Goal: Information Seeking & Learning: Learn about a topic

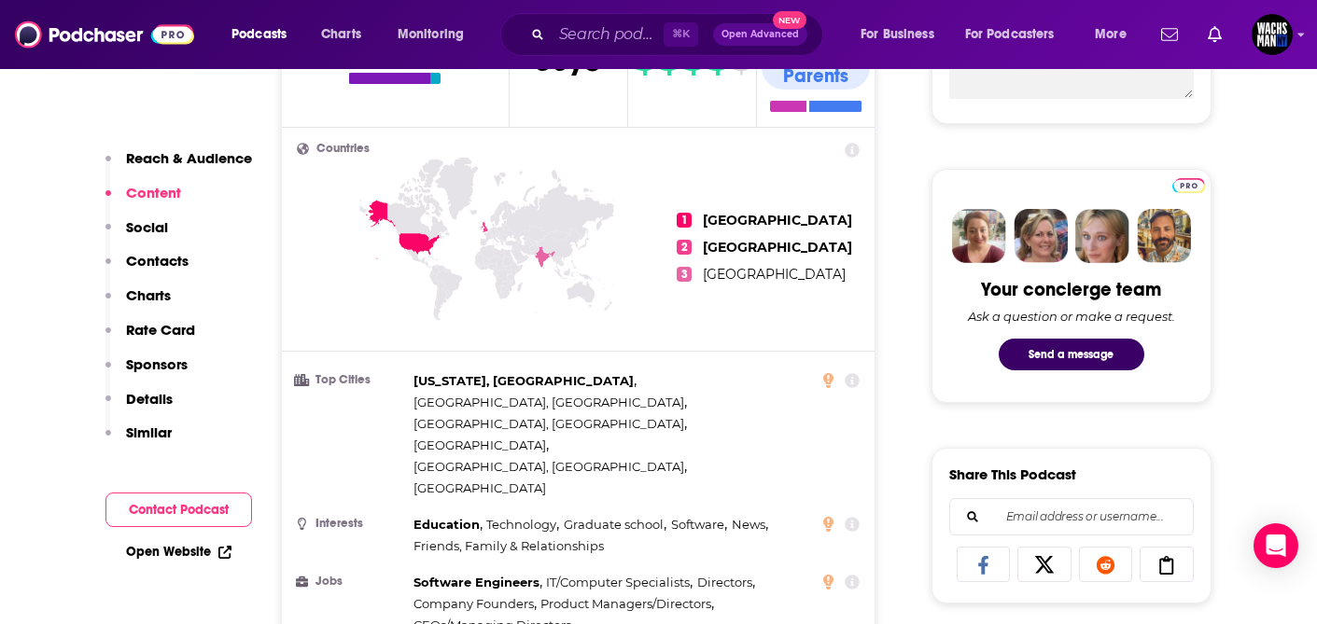
scroll to position [746, 0]
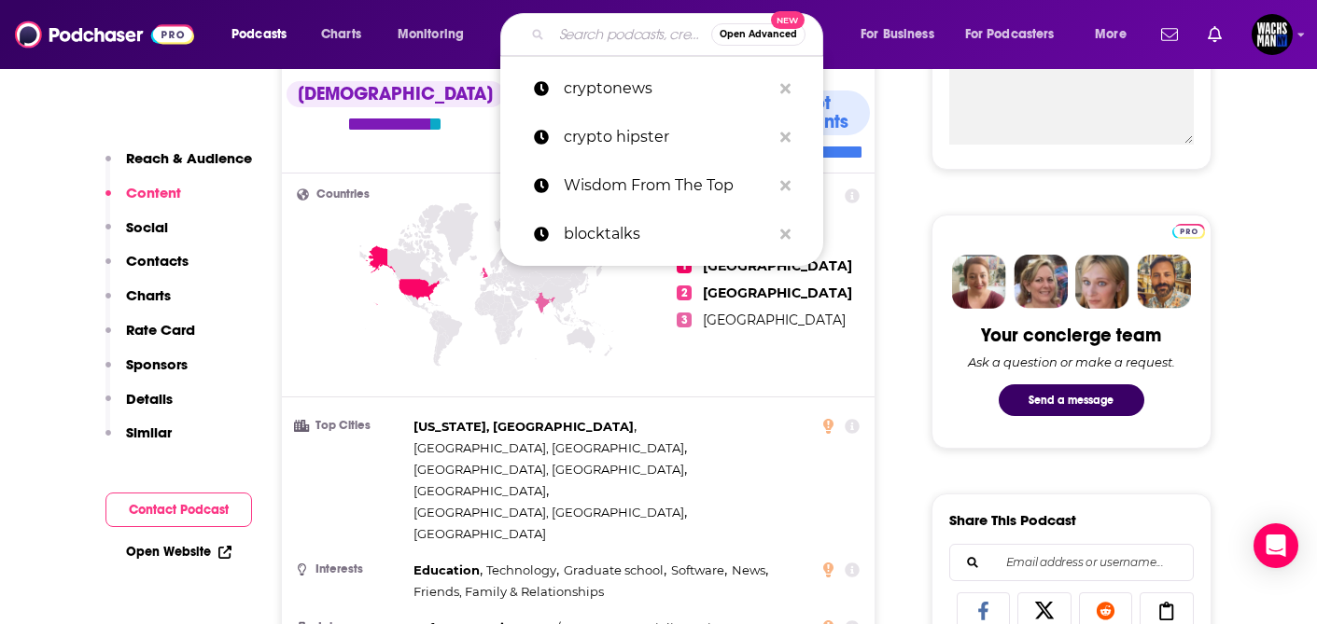
click at [612, 37] on input "Search podcasts, credits, & more..." at bounding box center [632, 35] width 160 height 30
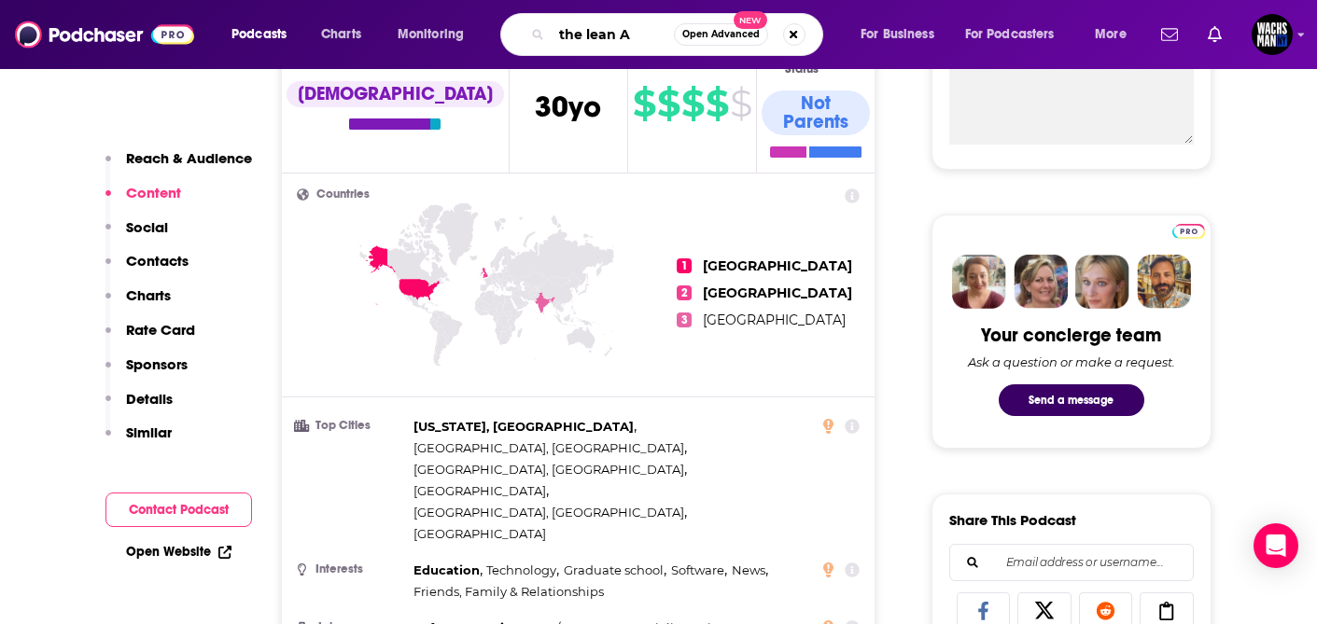
type input "the lean AI"
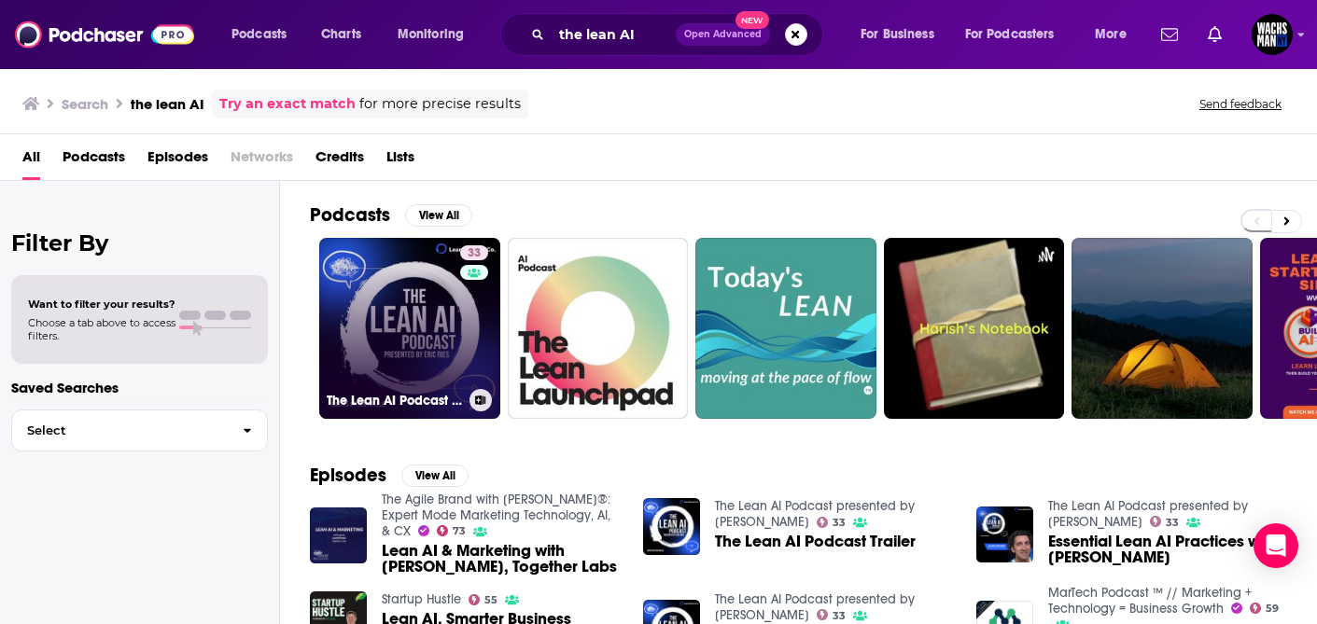
click at [398, 334] on link "33 The Lean AI Podcast presented by Eric Ries" at bounding box center [409, 328] width 181 height 181
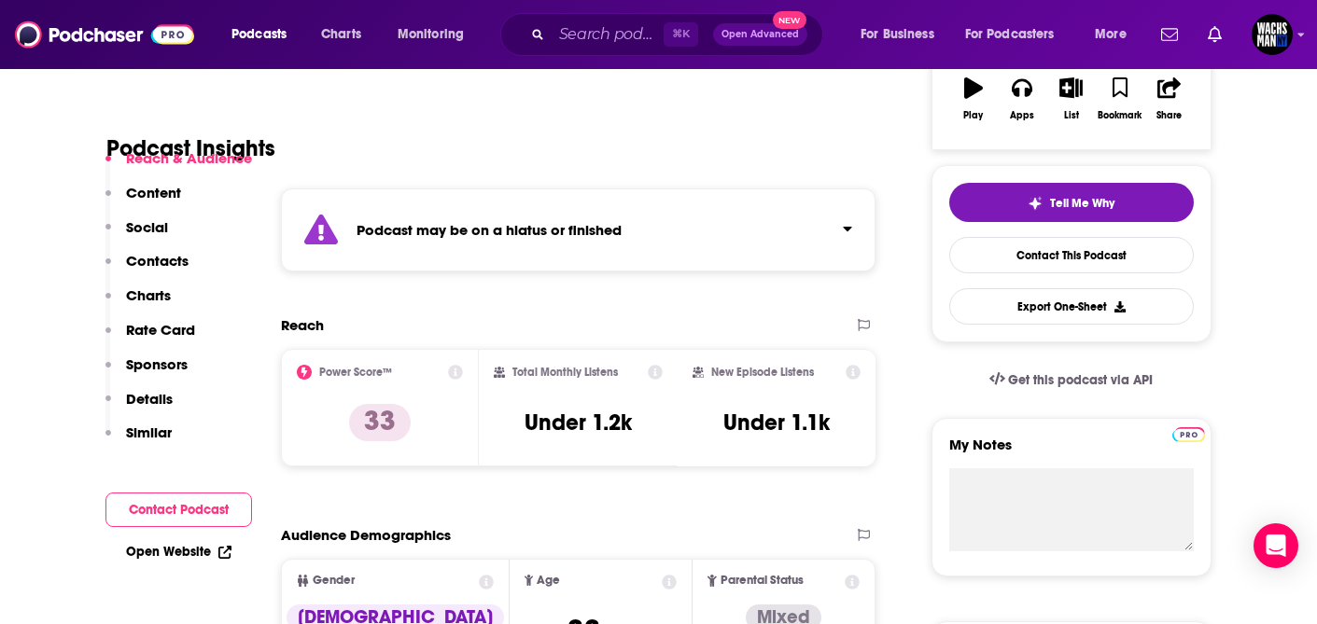
scroll to position [351, 0]
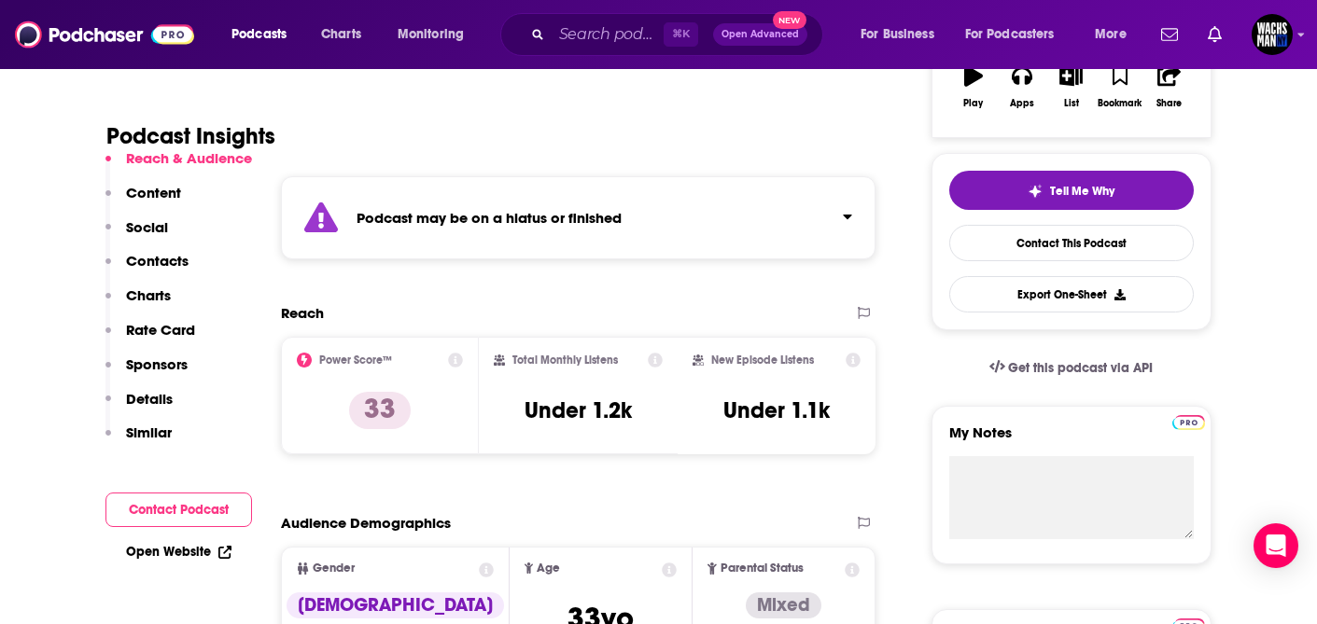
click at [189, 193] on div "Reach & Audience Content Social Contacts Charts Rate Card Sponsors Details Simi…" at bounding box center [178, 303] width 147 height 309
click at [159, 195] on p "Content" at bounding box center [153, 193] width 55 height 18
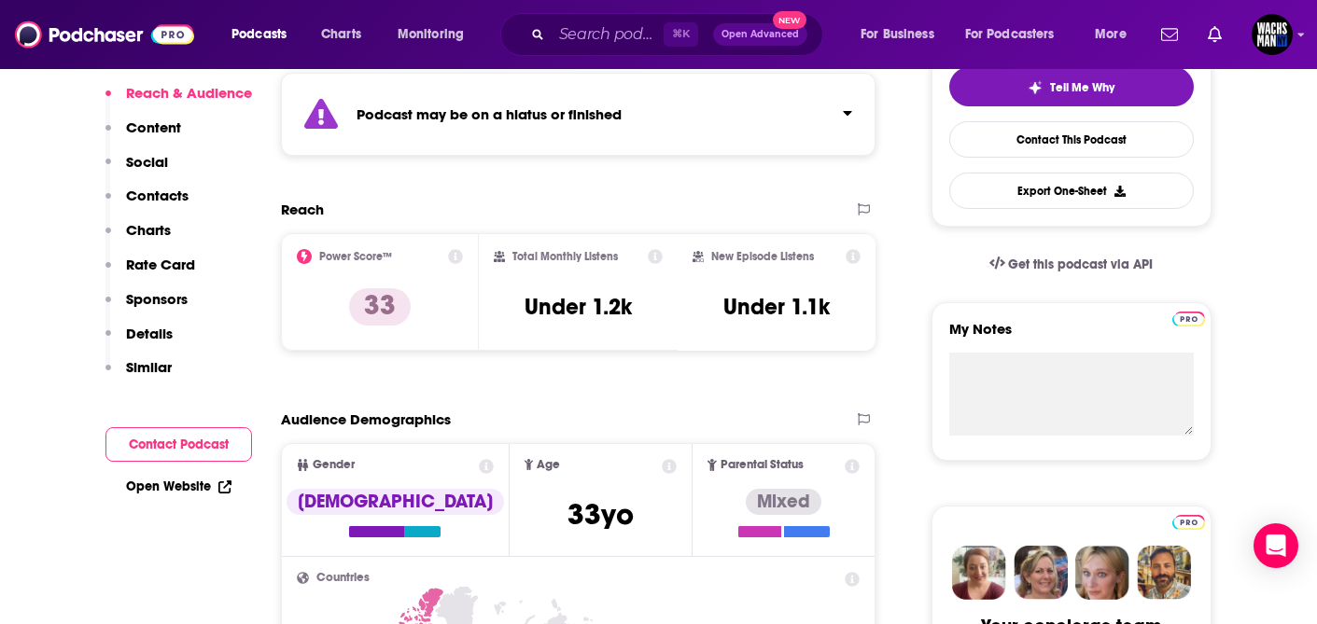
scroll to position [0, 0]
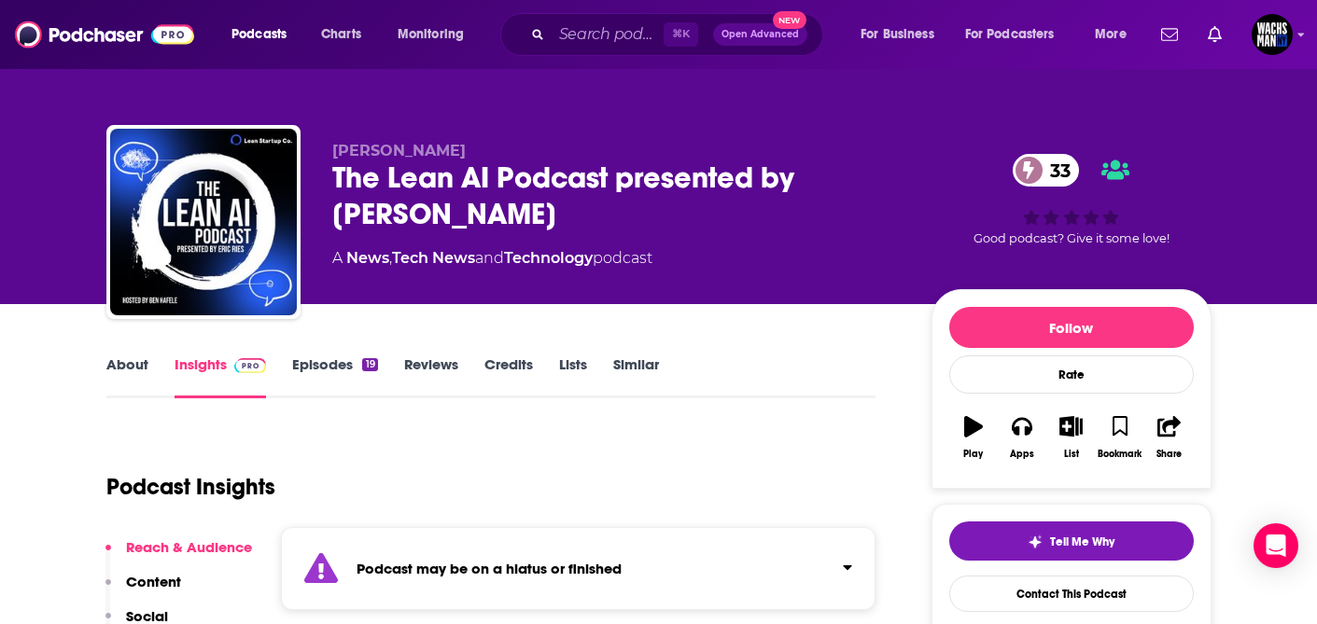
click at [305, 369] on link "Episodes 19" at bounding box center [334, 377] width 85 height 43
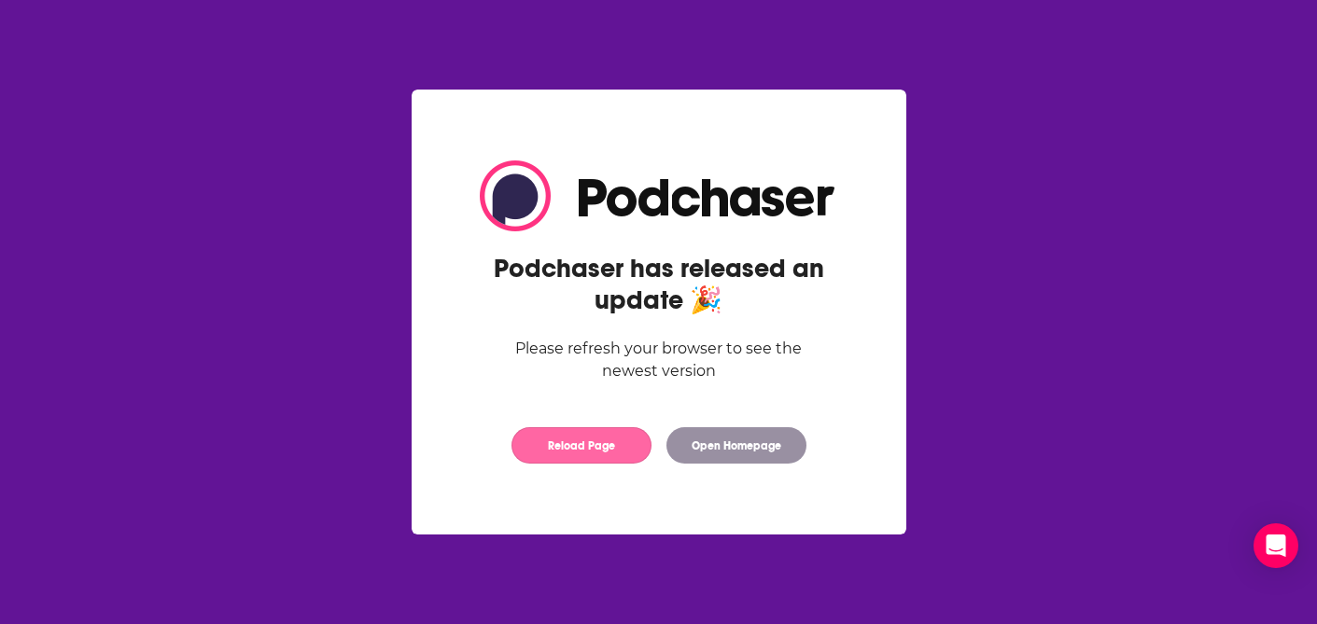
click at [590, 456] on button "Reload Page" at bounding box center [581, 445] width 140 height 36
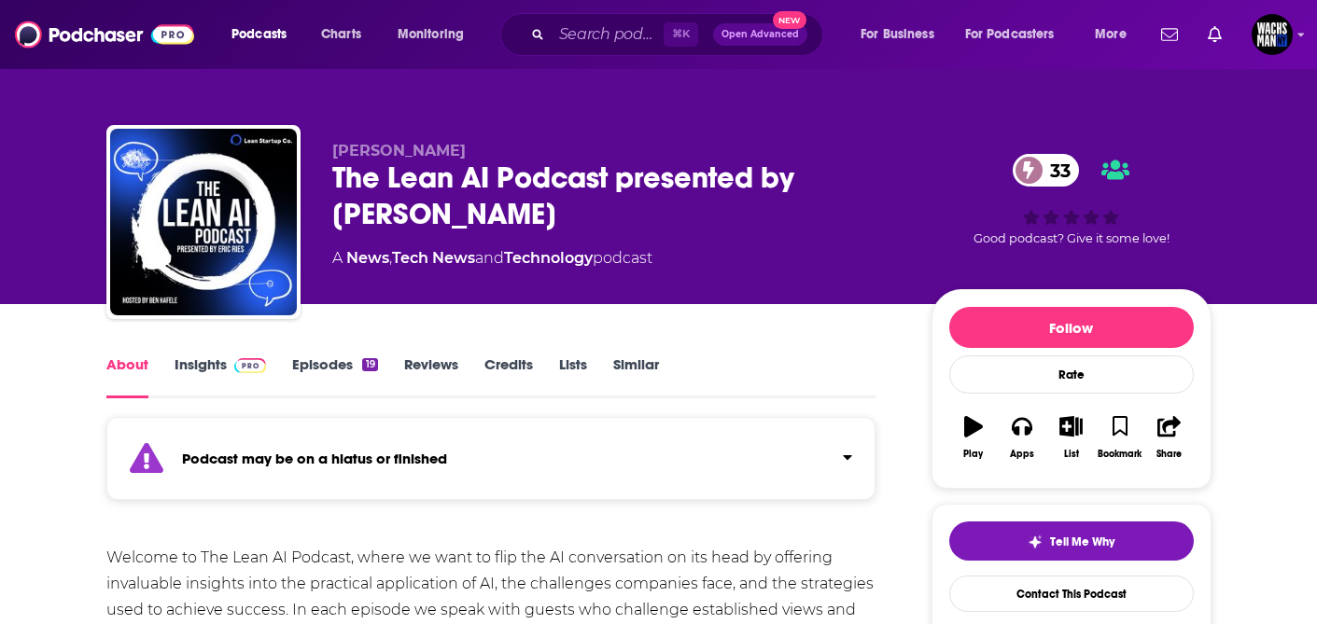
scroll to position [1, 0]
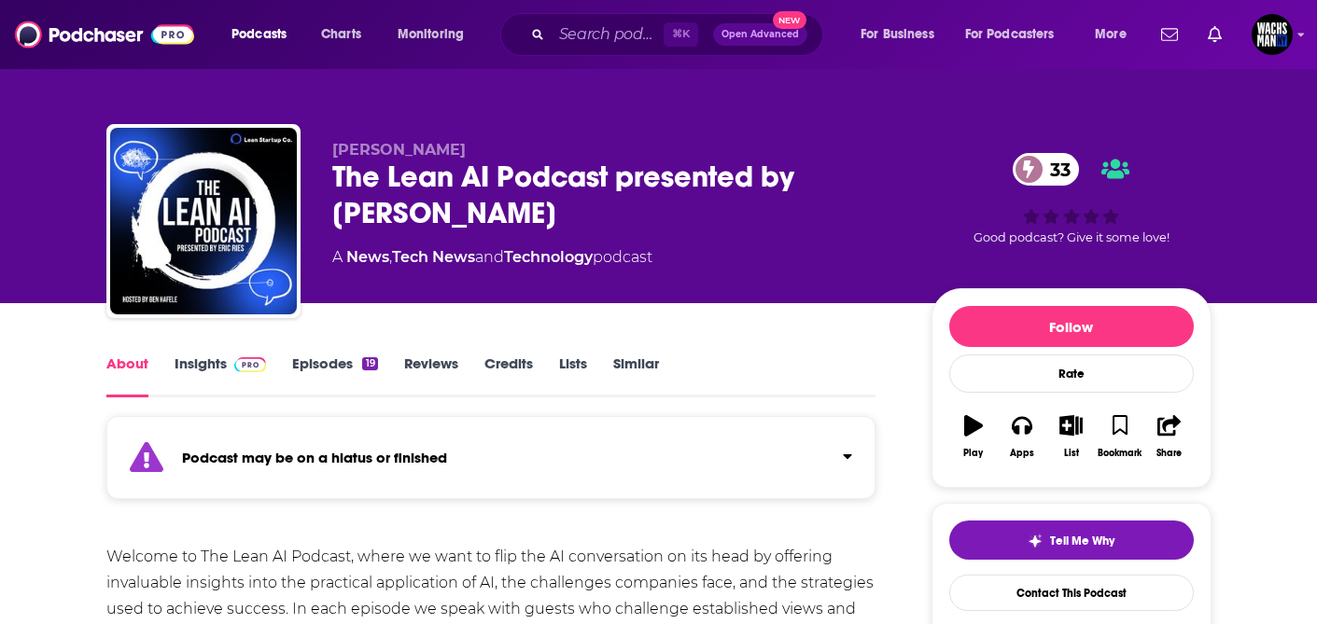
click at [311, 360] on link "Episodes 19" at bounding box center [334, 376] width 85 height 43
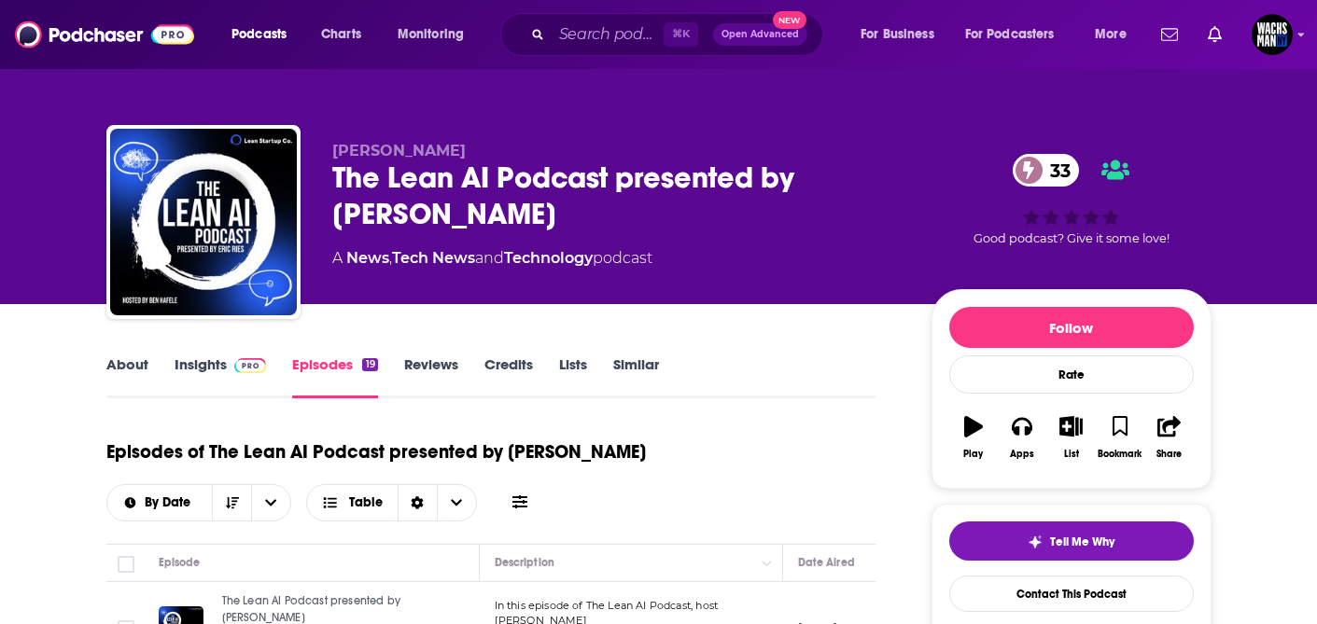
click at [214, 368] on link "Insights" at bounding box center [221, 377] width 92 height 43
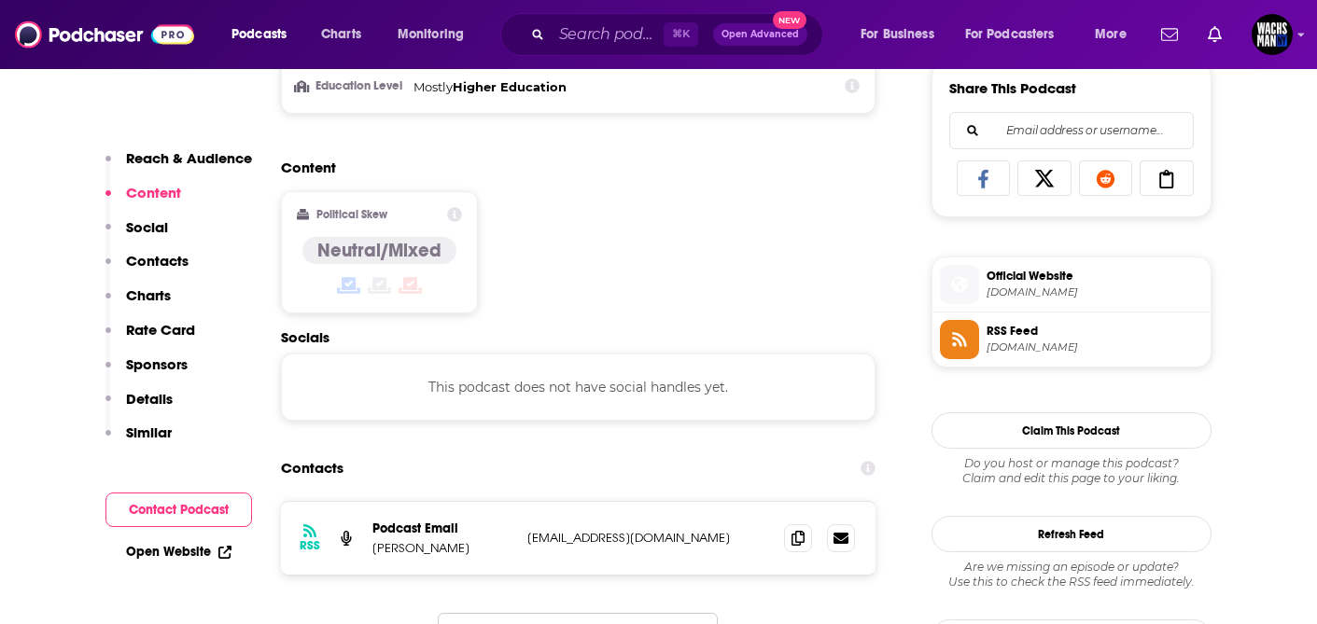
scroll to position [1158, 0]
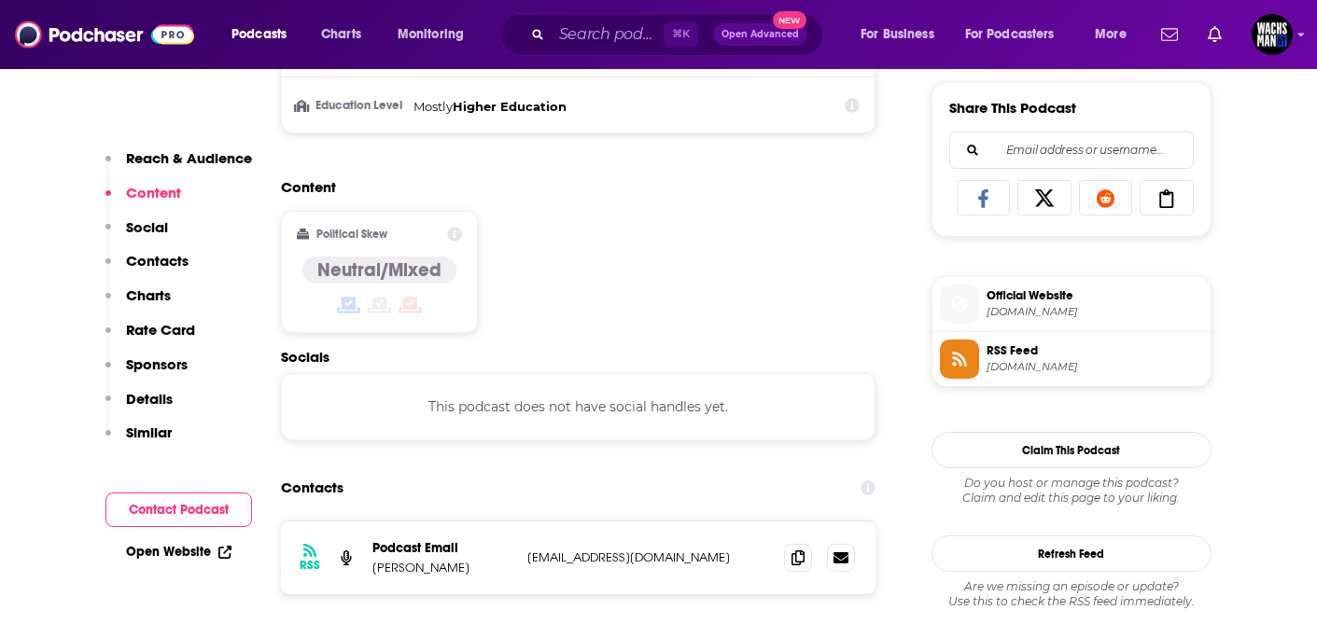
click at [1064, 307] on span "Official Website podcasts.fame.so" at bounding box center [1091, 303] width 224 height 37
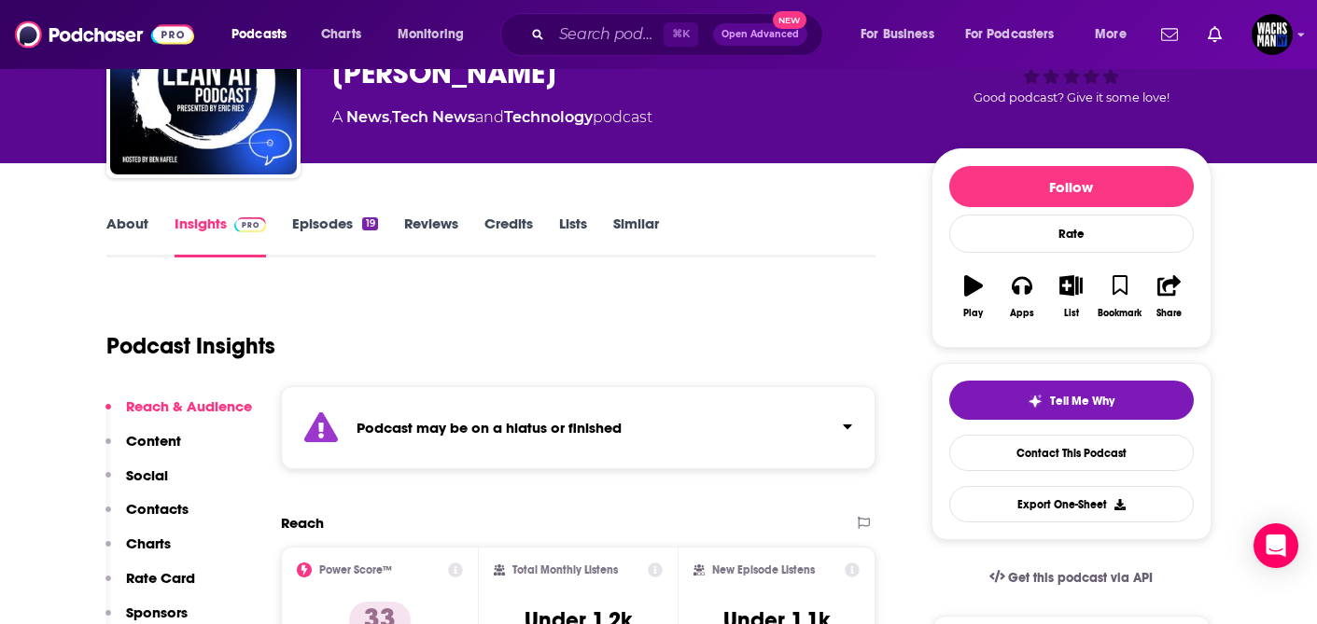
scroll to position [134, 0]
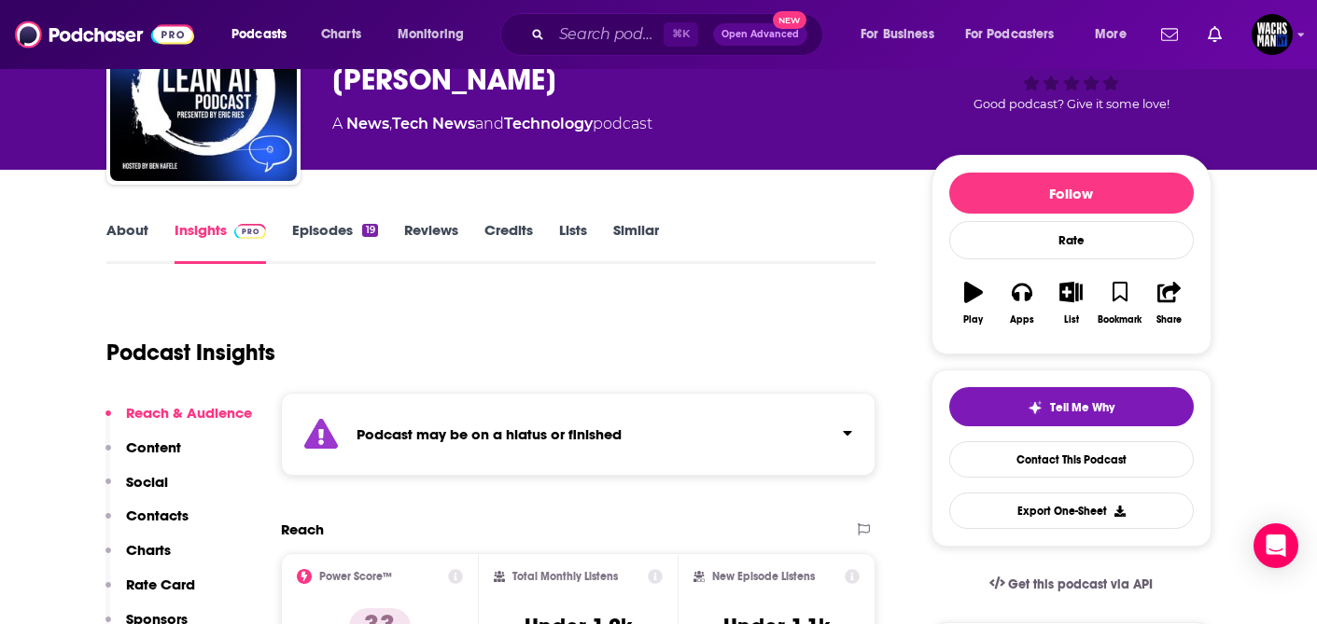
click at [124, 241] on link "About" at bounding box center [127, 242] width 42 height 43
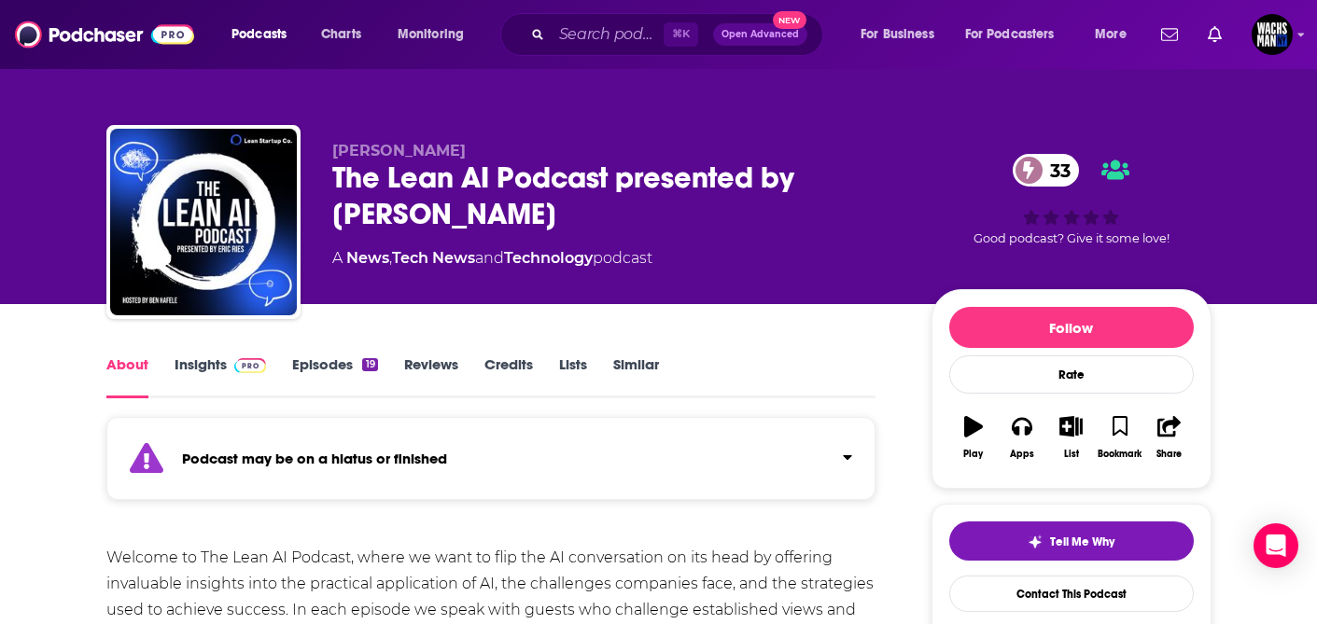
click at [331, 367] on link "Episodes 19" at bounding box center [334, 377] width 85 height 43
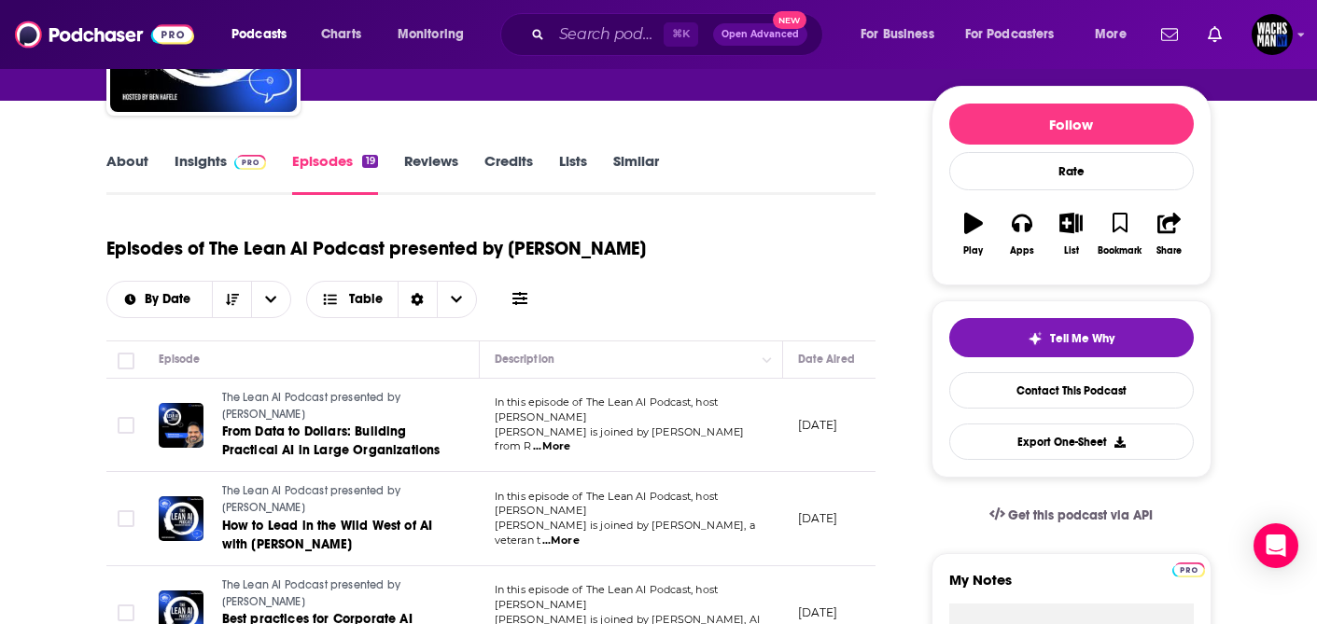
scroll to position [208, 0]
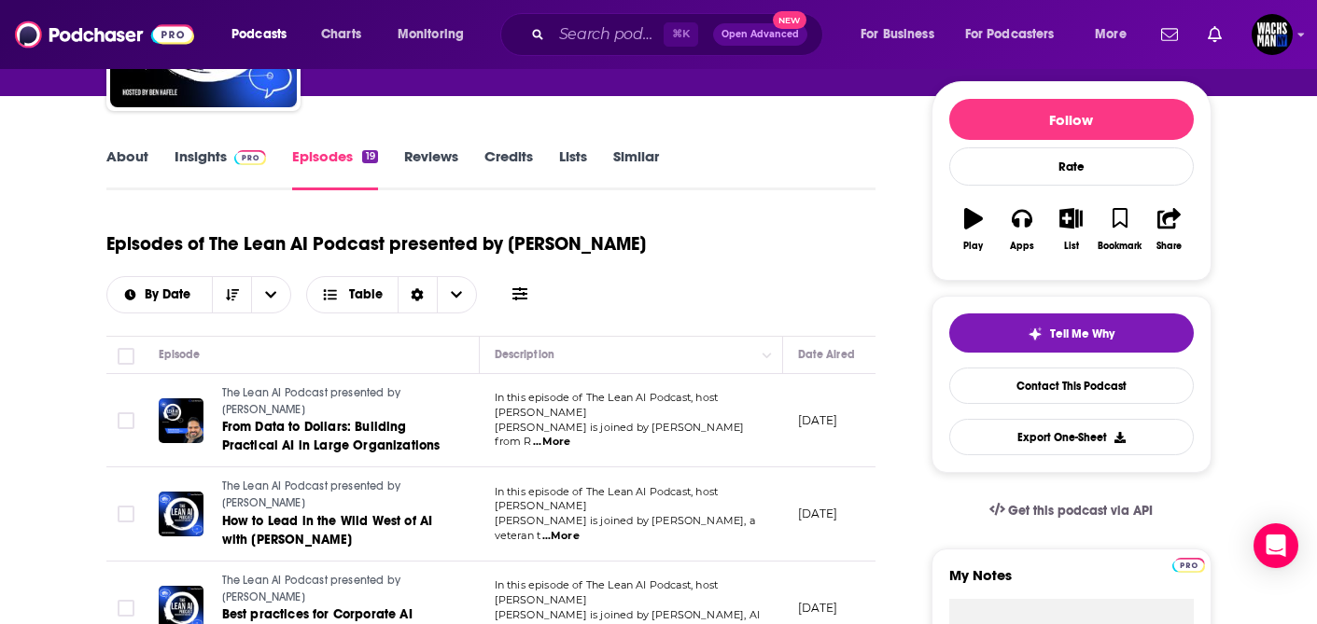
click at [570, 435] on span "...More" at bounding box center [551, 442] width 37 height 15
click at [661, 300] on div "Episodes of The Lean AI Podcast presented by Eric Ries By Date Table" at bounding box center [491, 266] width 770 height 93
click at [580, 529] on span "...More" at bounding box center [560, 536] width 37 height 15
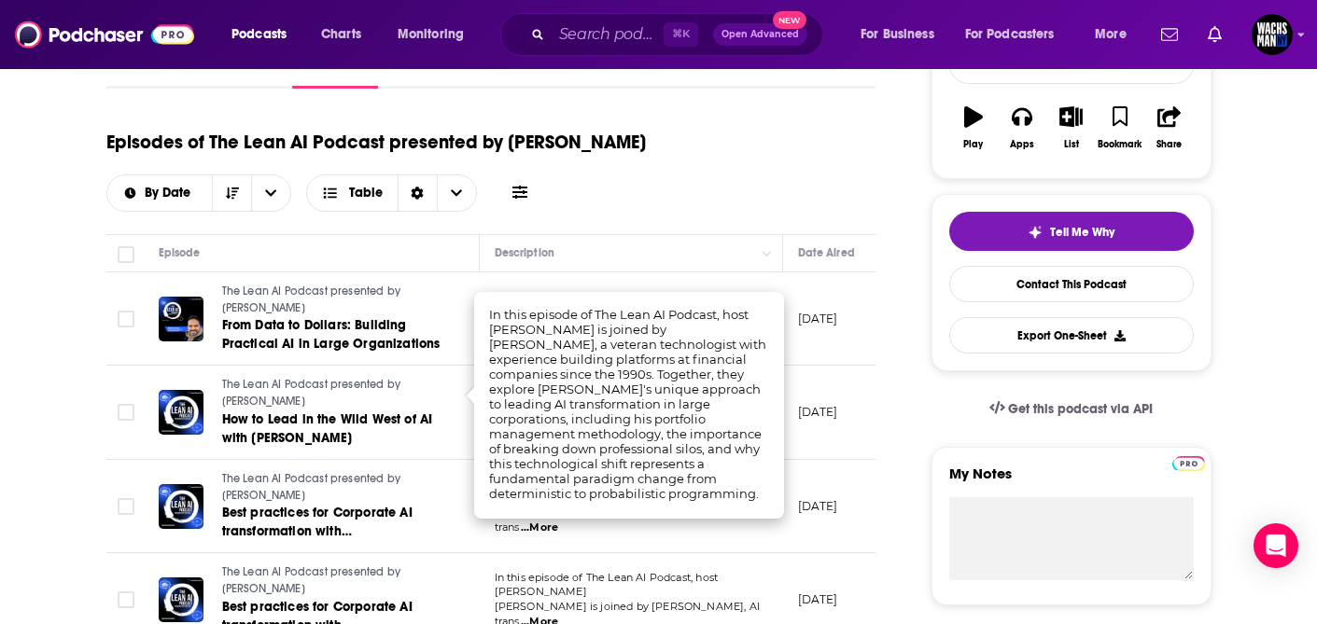
scroll to position [313, 0]
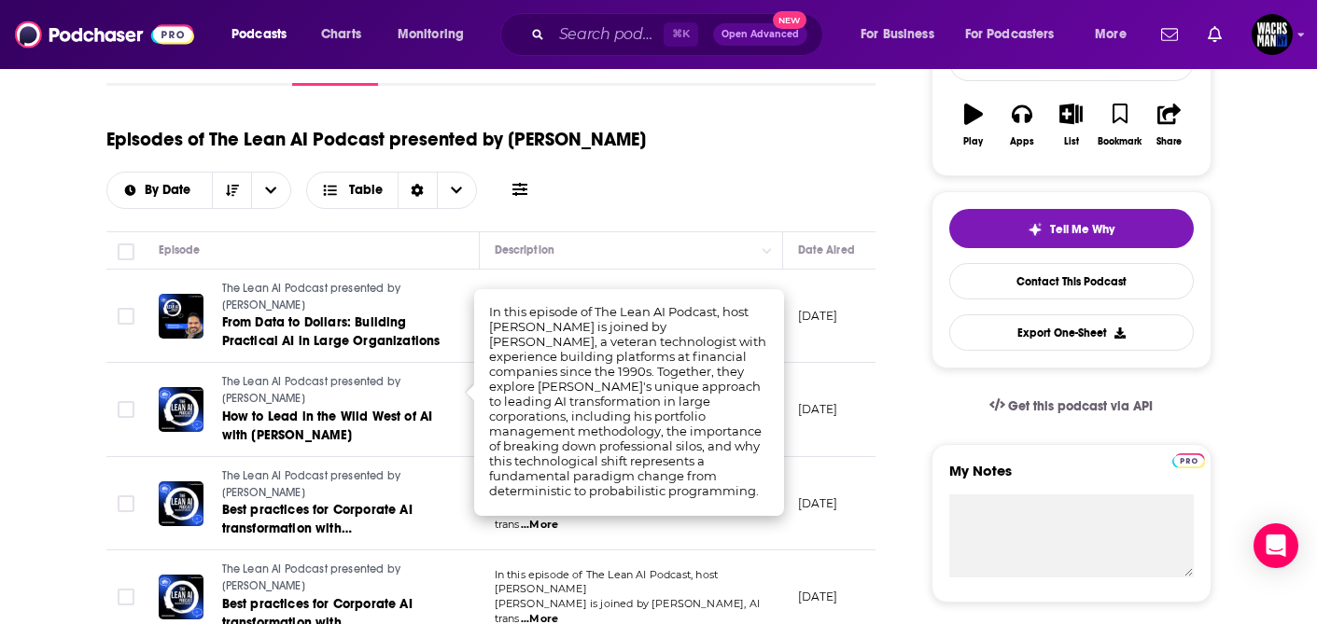
click at [558, 612] on span "...More" at bounding box center [539, 619] width 37 height 15
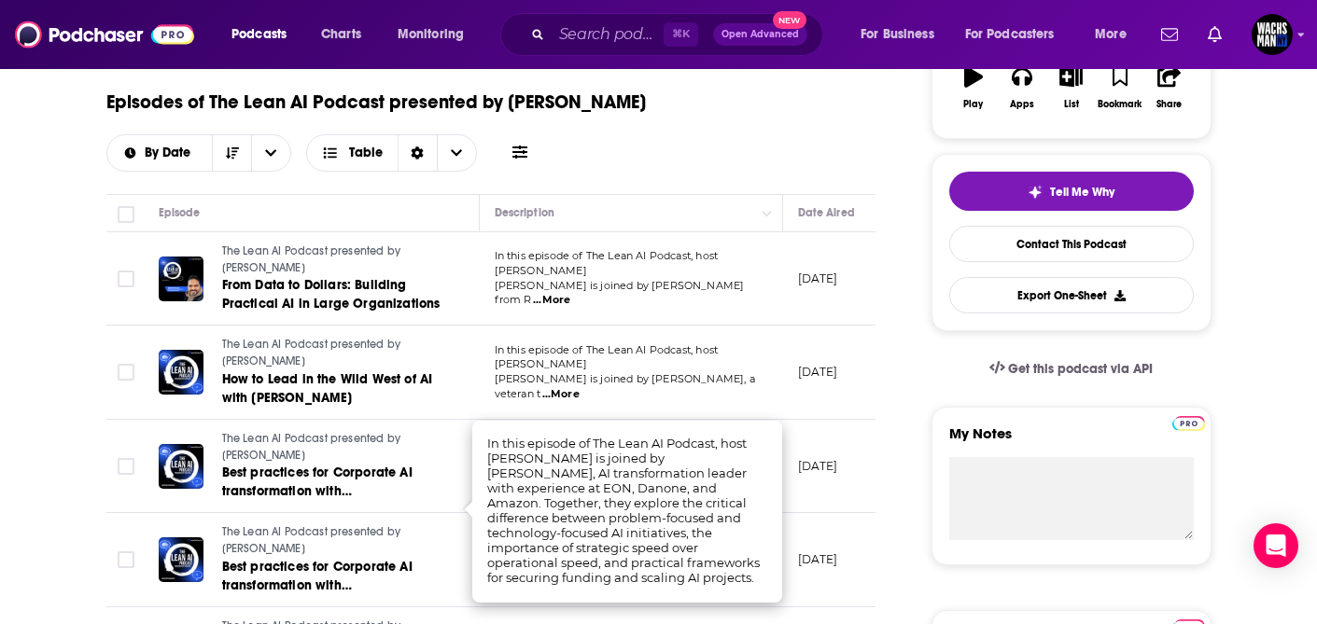
scroll to position [0, 2]
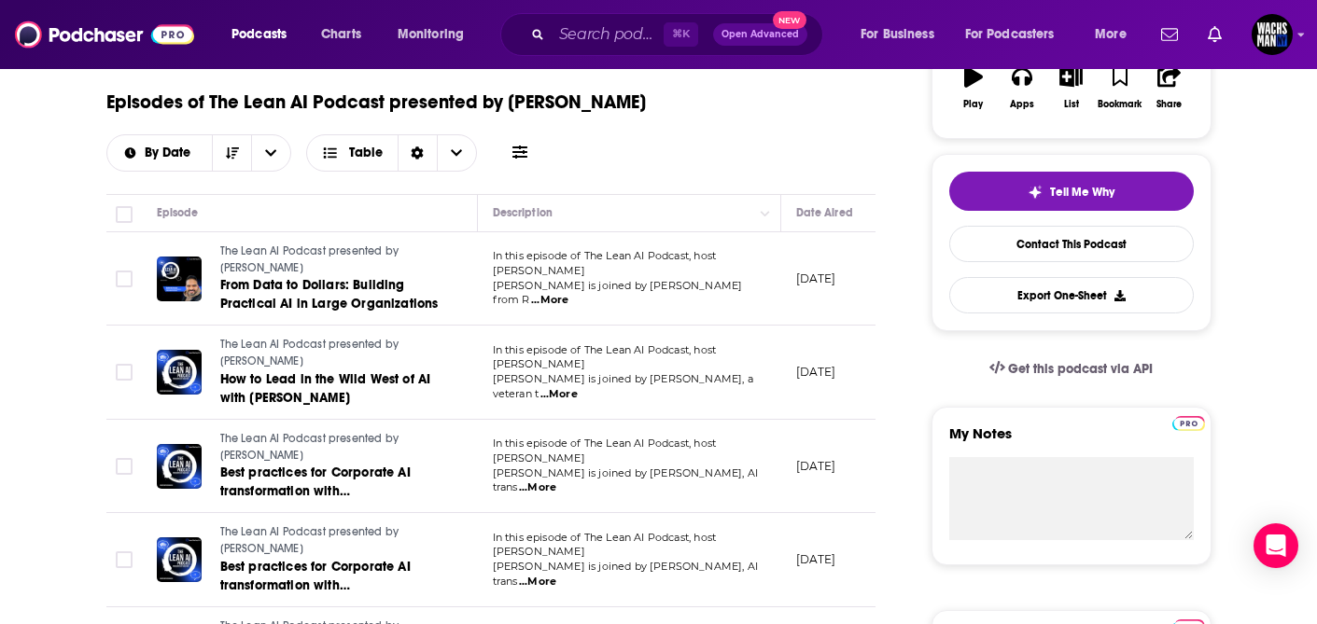
click at [578, 387] on span "...More" at bounding box center [558, 394] width 37 height 15
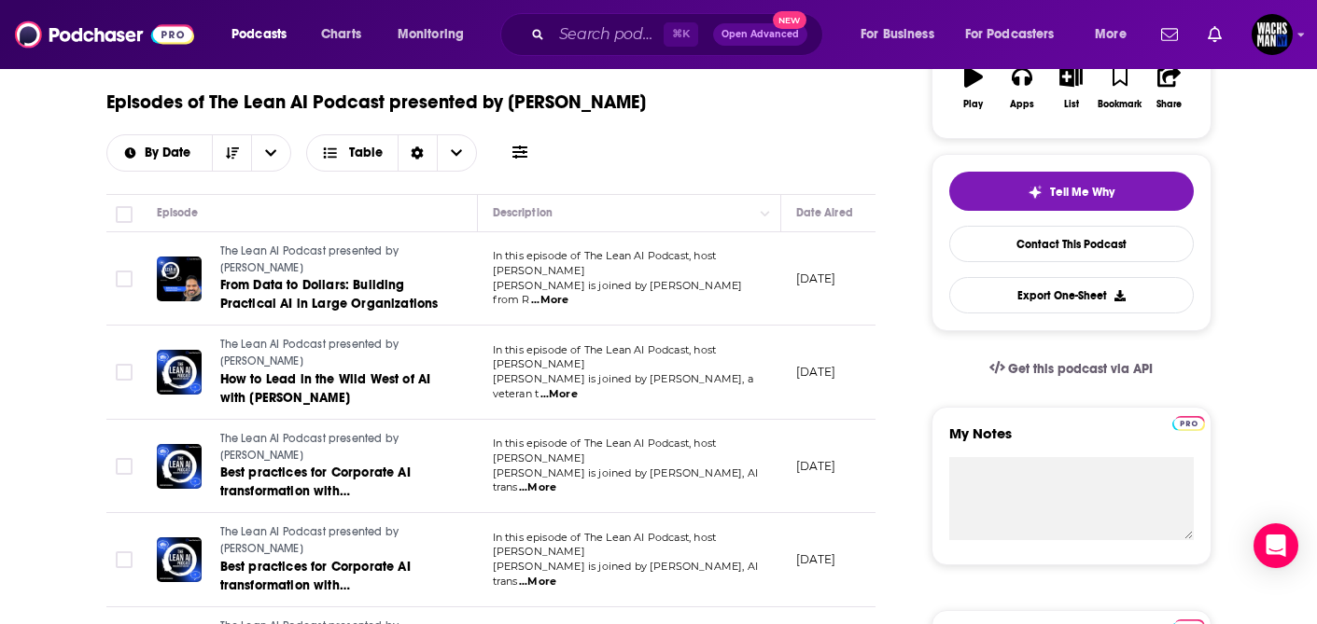
click at [556, 481] on span "...More" at bounding box center [537, 488] width 37 height 15
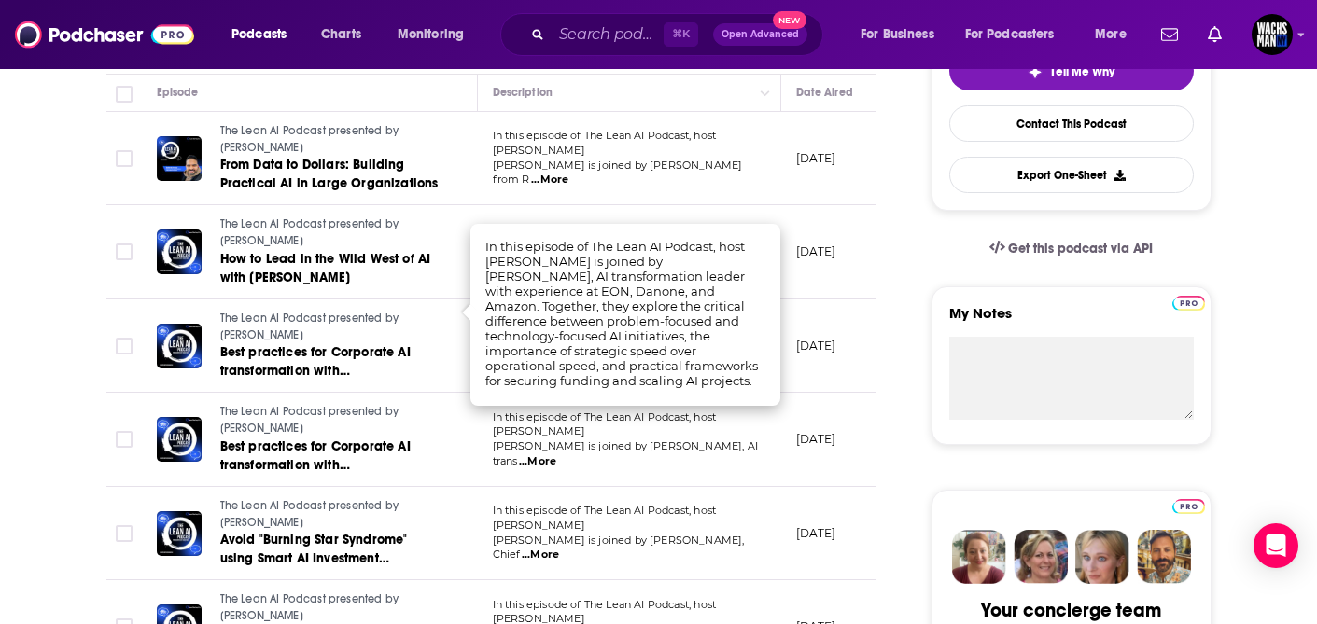
scroll to position [488, 0]
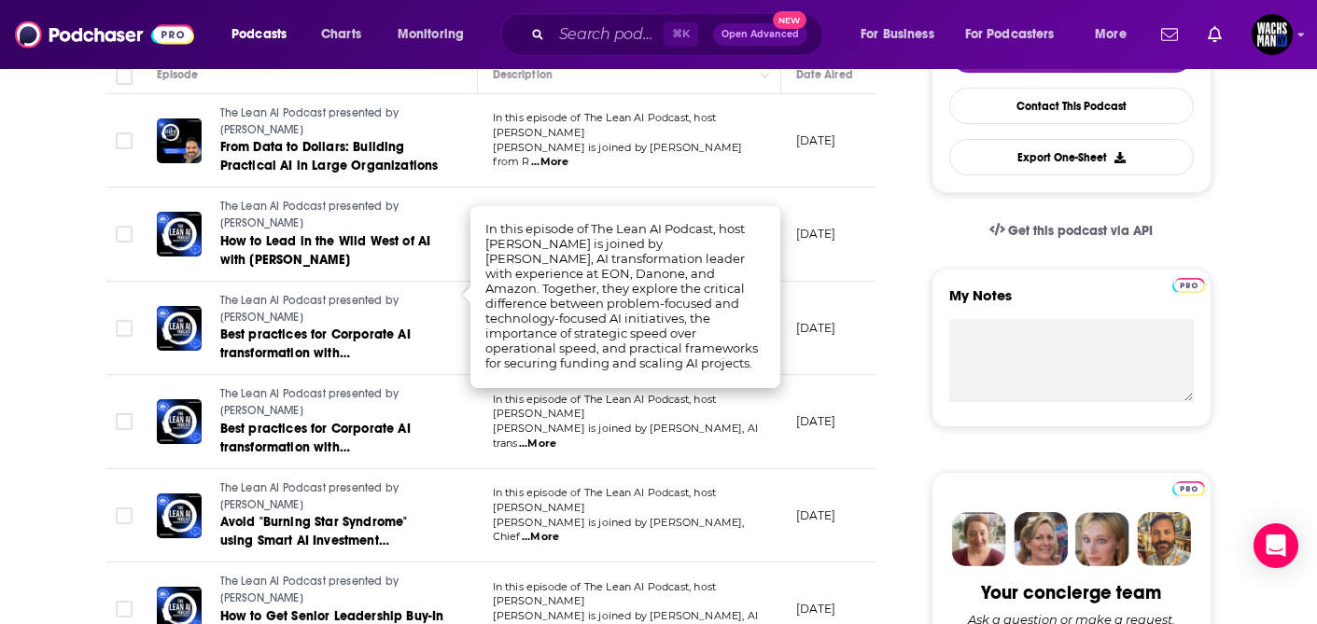
click at [564, 623] on span "...More" at bounding box center [544, 631] width 37 height 15
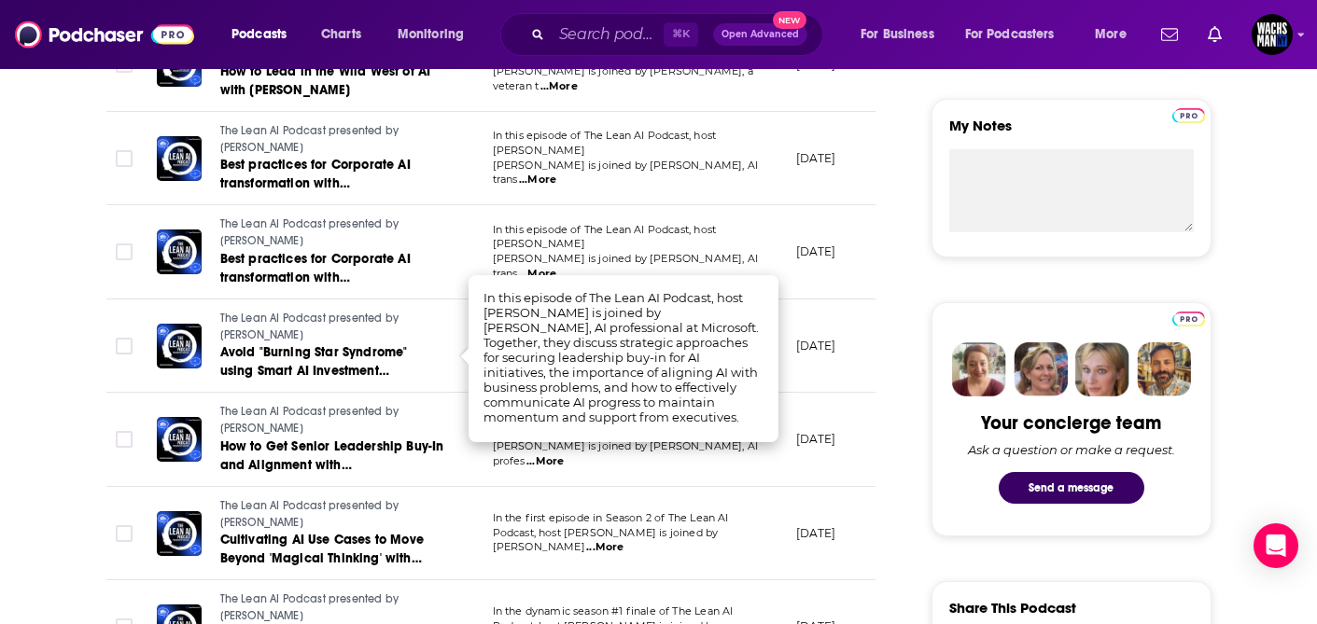
scroll to position [702, 0]
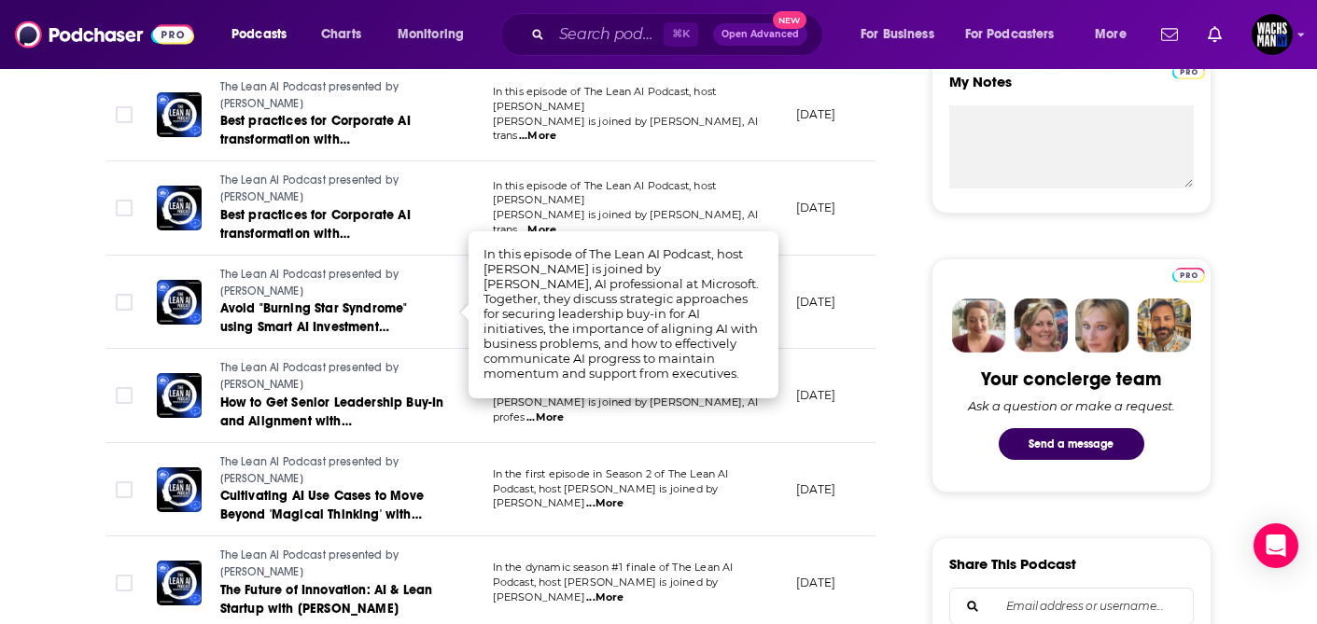
click at [623, 591] on span "...More" at bounding box center [604, 598] width 37 height 15
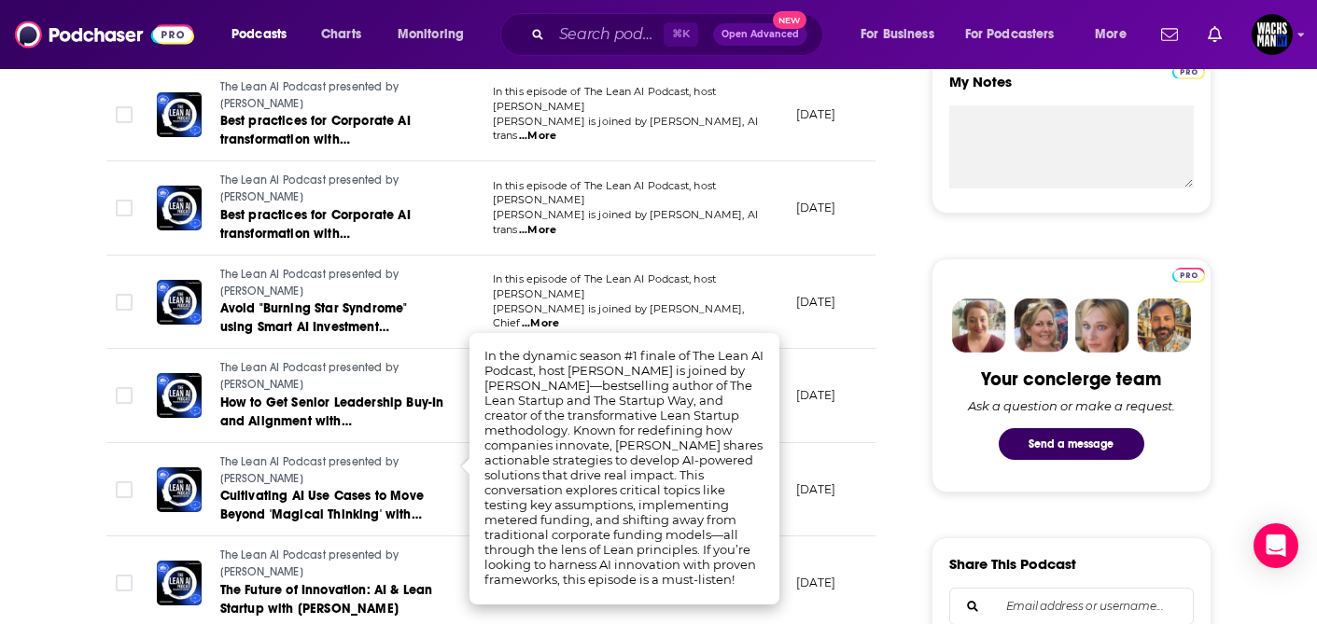
click at [819, 349] on td "April 10, 2025" at bounding box center [841, 396] width 121 height 94
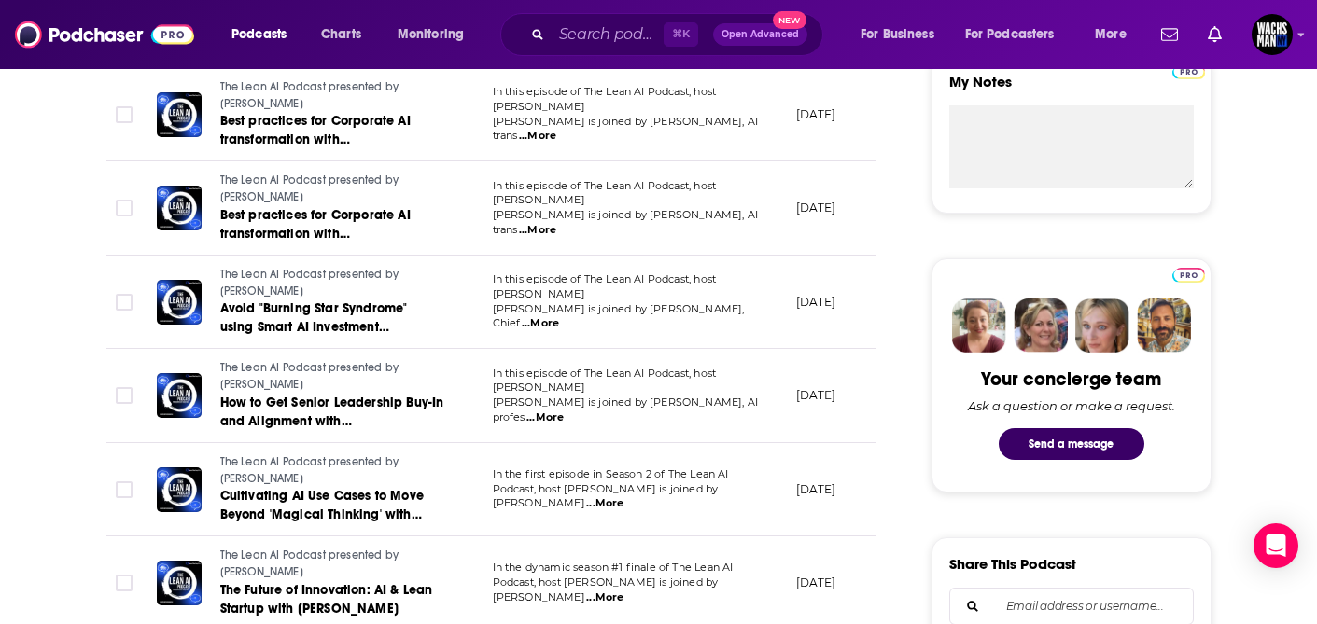
click at [623, 497] on span "...More" at bounding box center [604, 504] width 37 height 15
click at [830, 443] on td "March 27, 2025" at bounding box center [841, 490] width 121 height 94
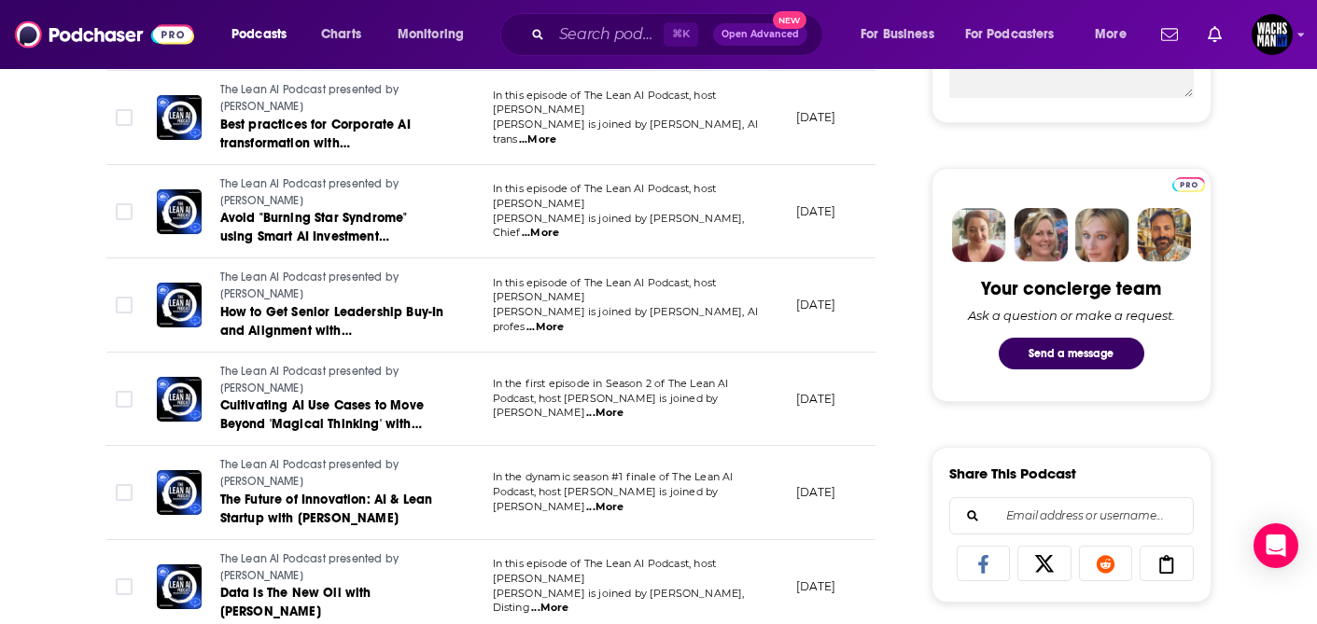
scroll to position [840, 0]
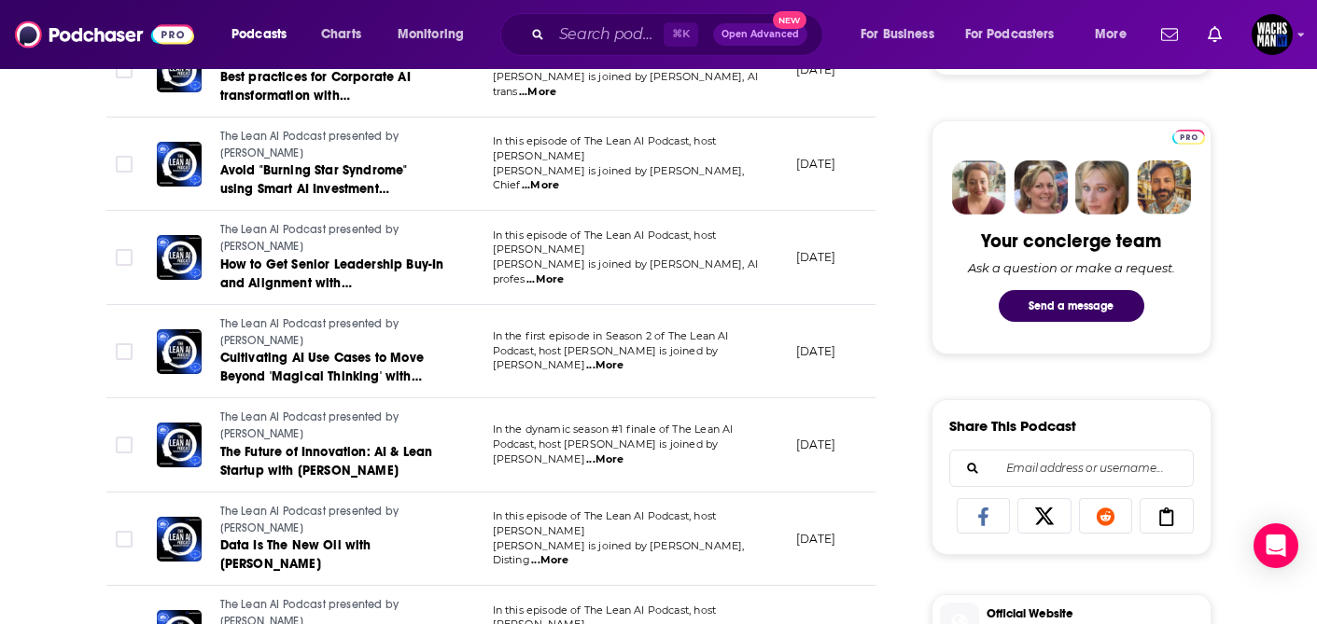
click at [568, 553] on span "...More" at bounding box center [549, 560] width 37 height 15
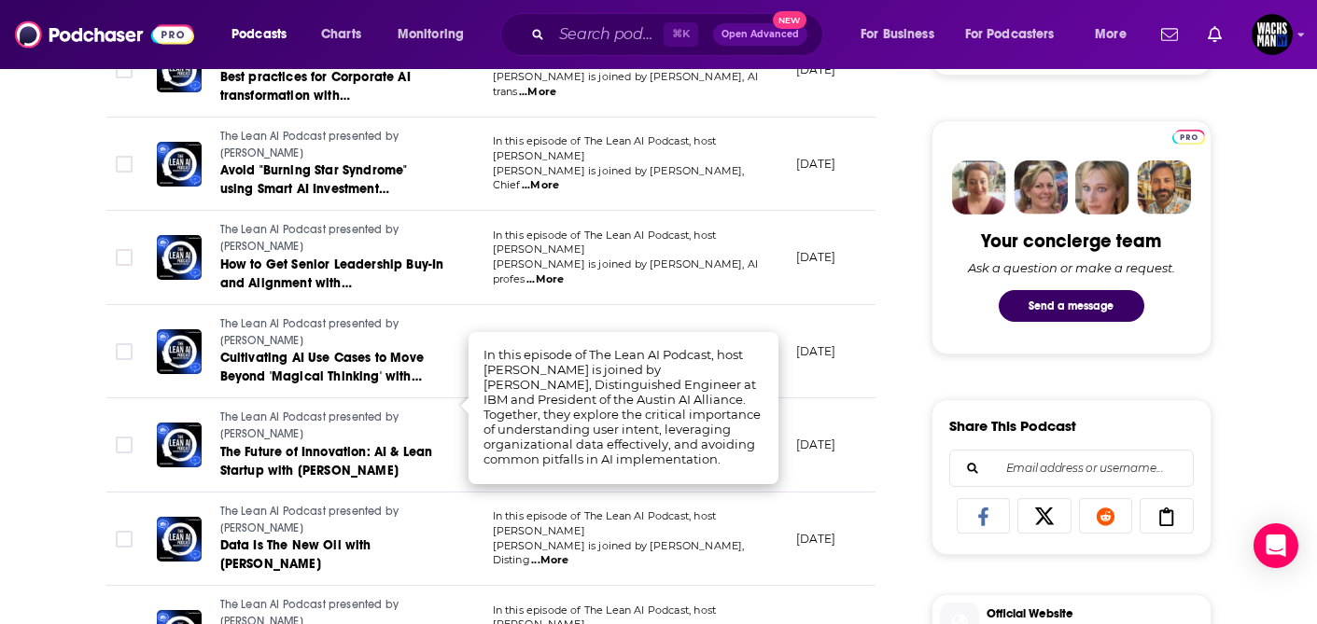
drag, startPoint x: 806, startPoint y: 438, endPoint x: 801, endPoint y: 446, distance: 10.1
click at [806, 586] on td "November 28, 2024" at bounding box center [841, 633] width 121 height 94
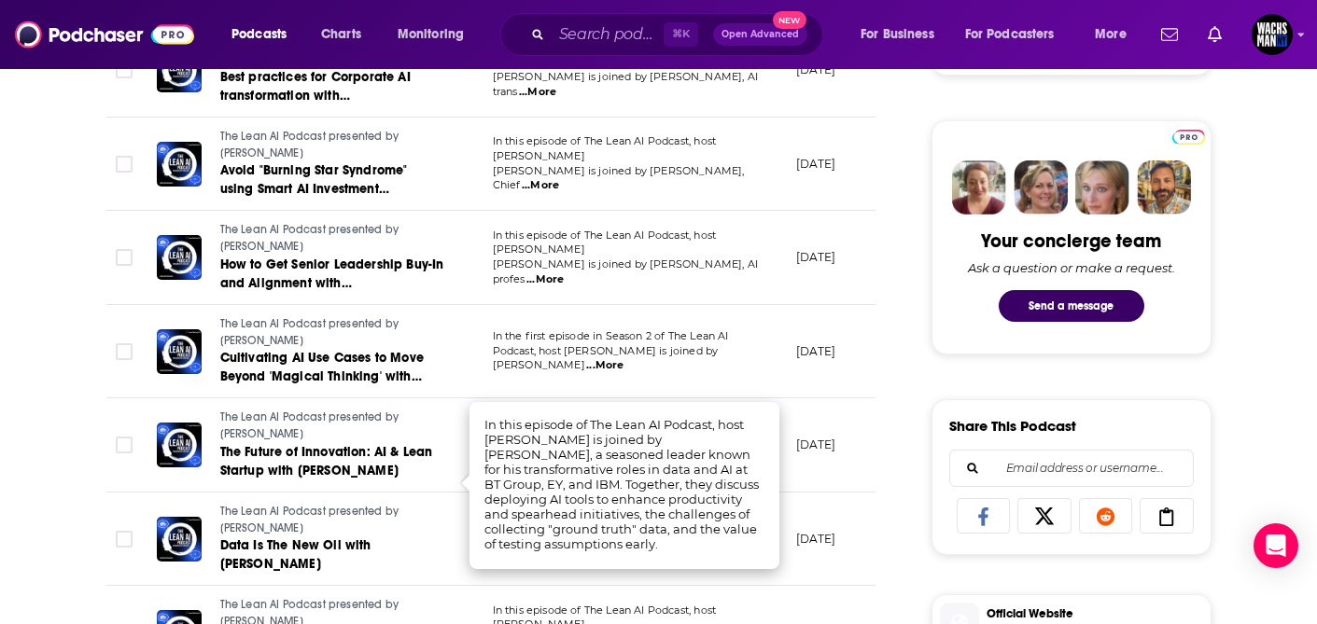
click at [807, 586] on td "November 28, 2024" at bounding box center [841, 633] width 121 height 94
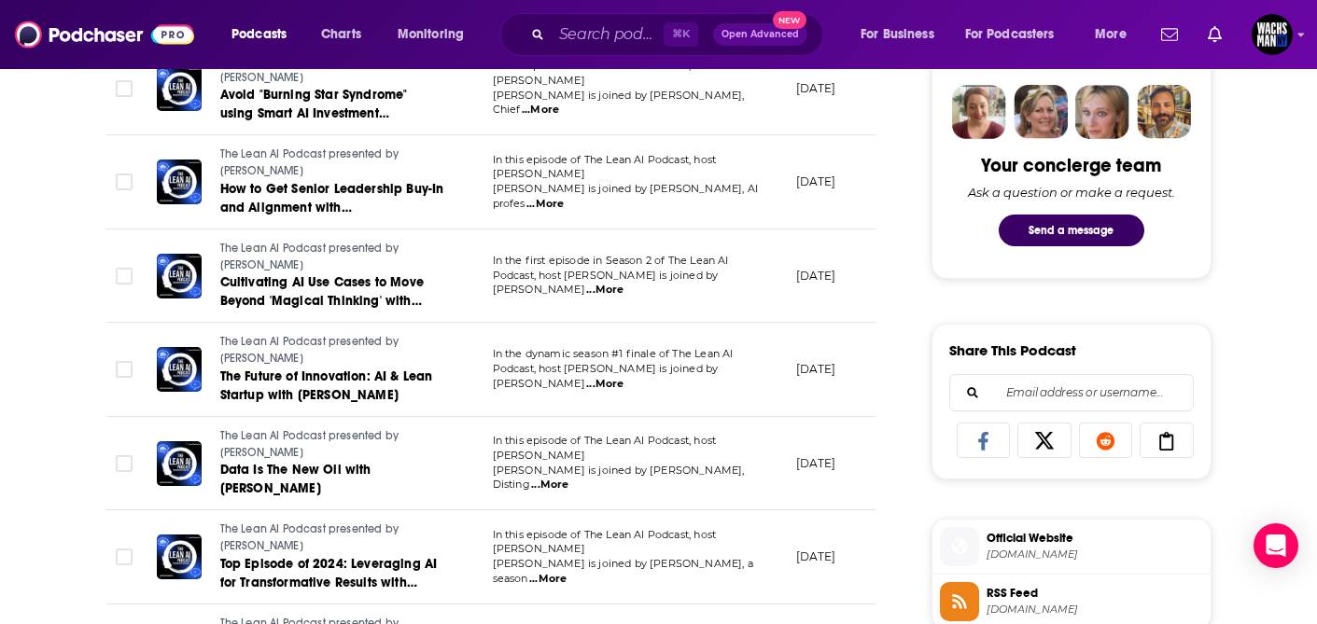
scroll to position [936, 0]
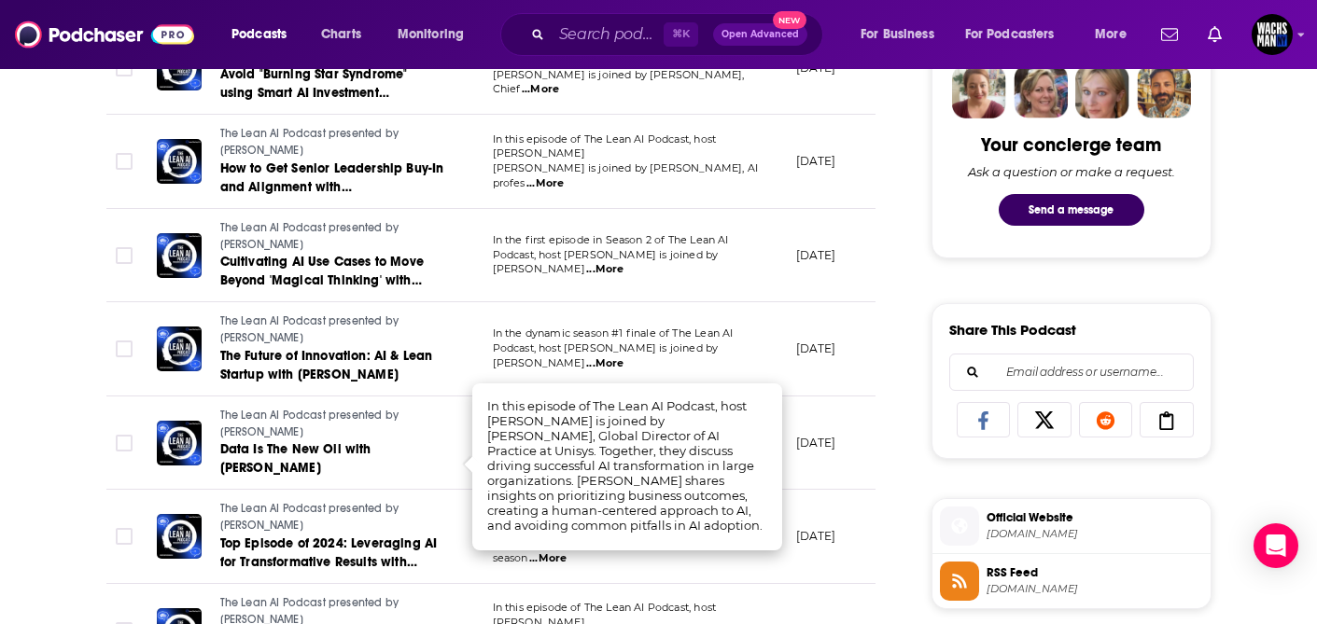
click at [800, 584] on td "November 14, 2024" at bounding box center [841, 631] width 121 height 94
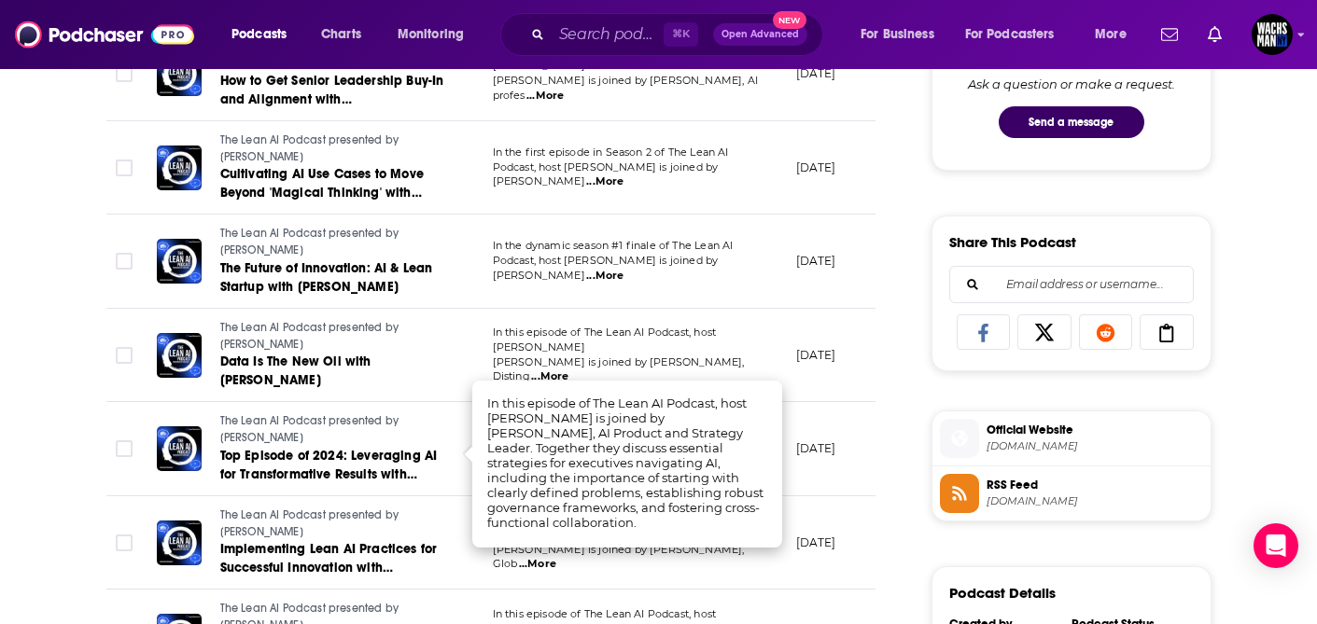
scroll to position [1028, 0]
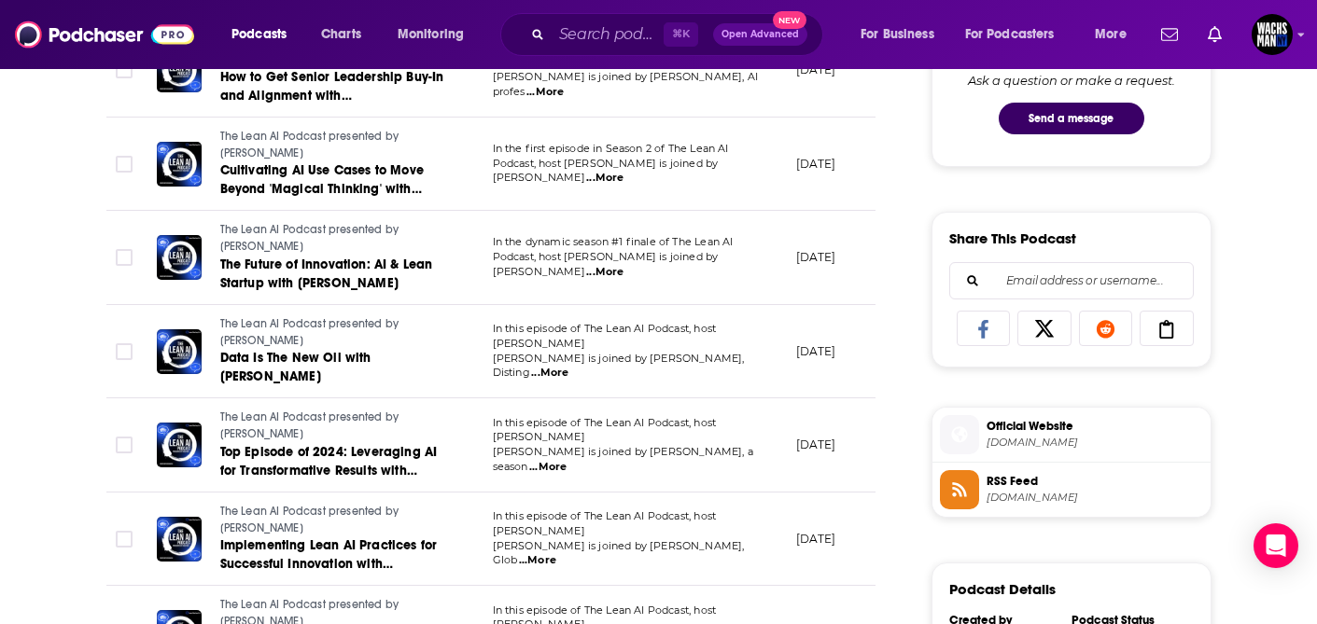
click at [806, 586] on td "October 31, 2024" at bounding box center [841, 633] width 121 height 94
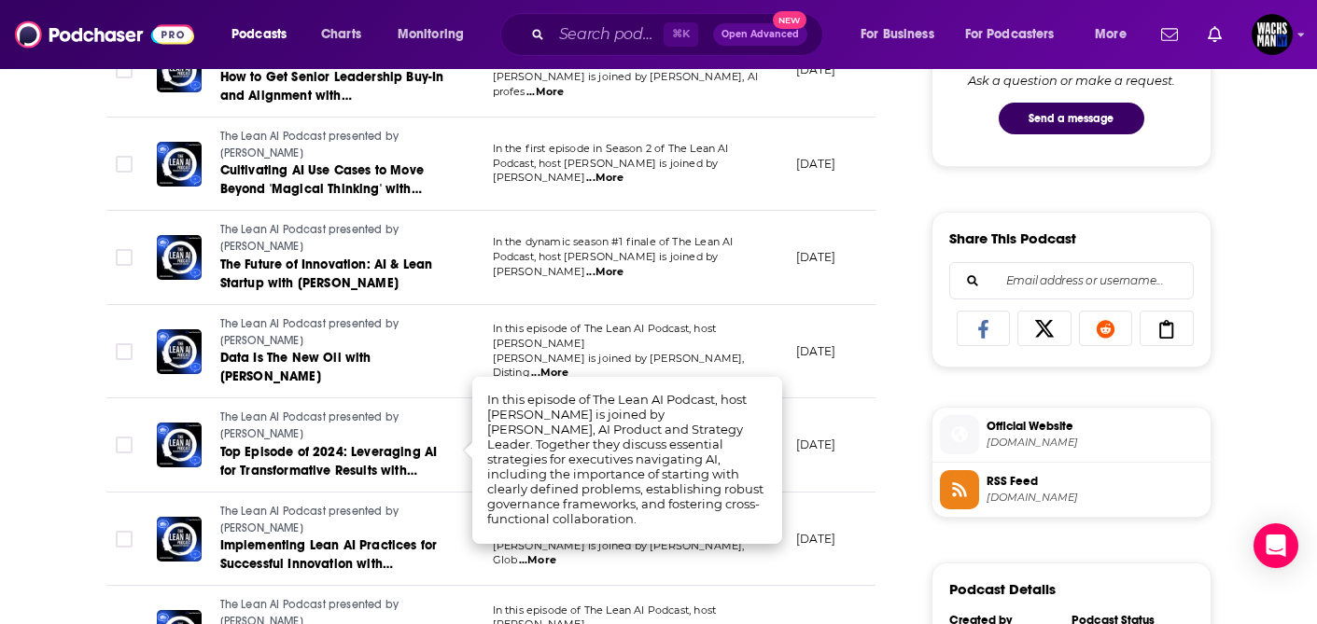
click at [805, 586] on td "October 31, 2024" at bounding box center [841, 633] width 121 height 94
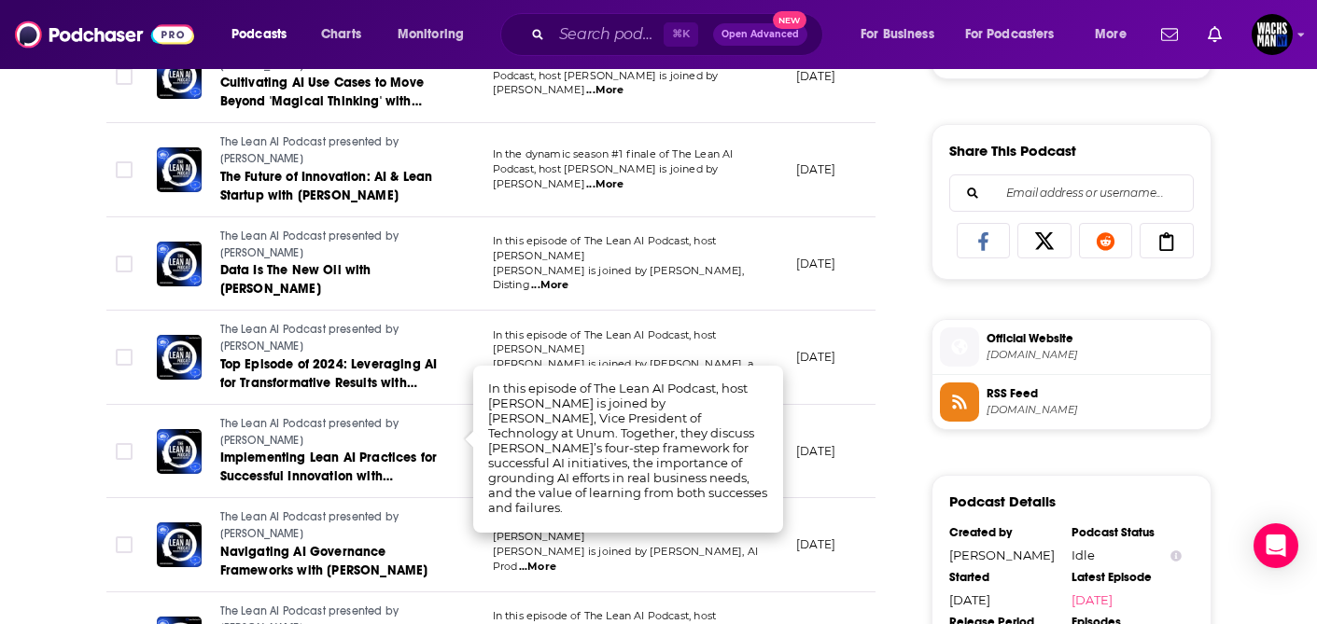
scroll to position [1128, 0]
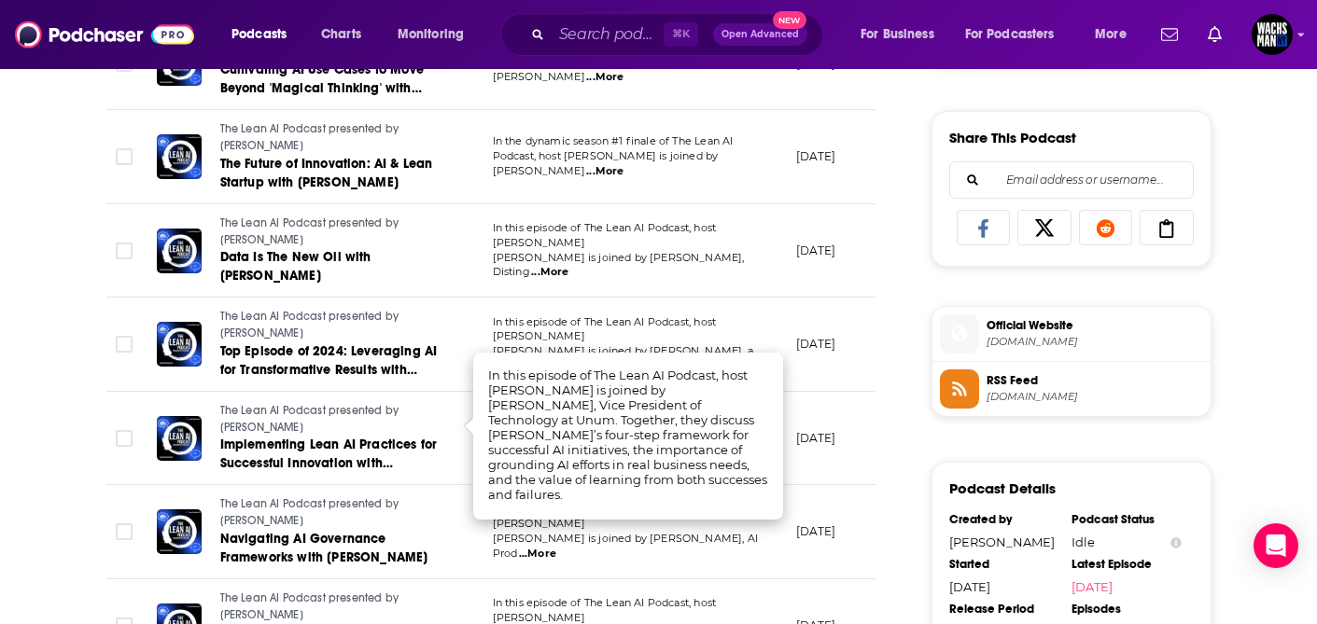
click at [821, 580] on td "October 17, 2024" at bounding box center [841, 627] width 121 height 94
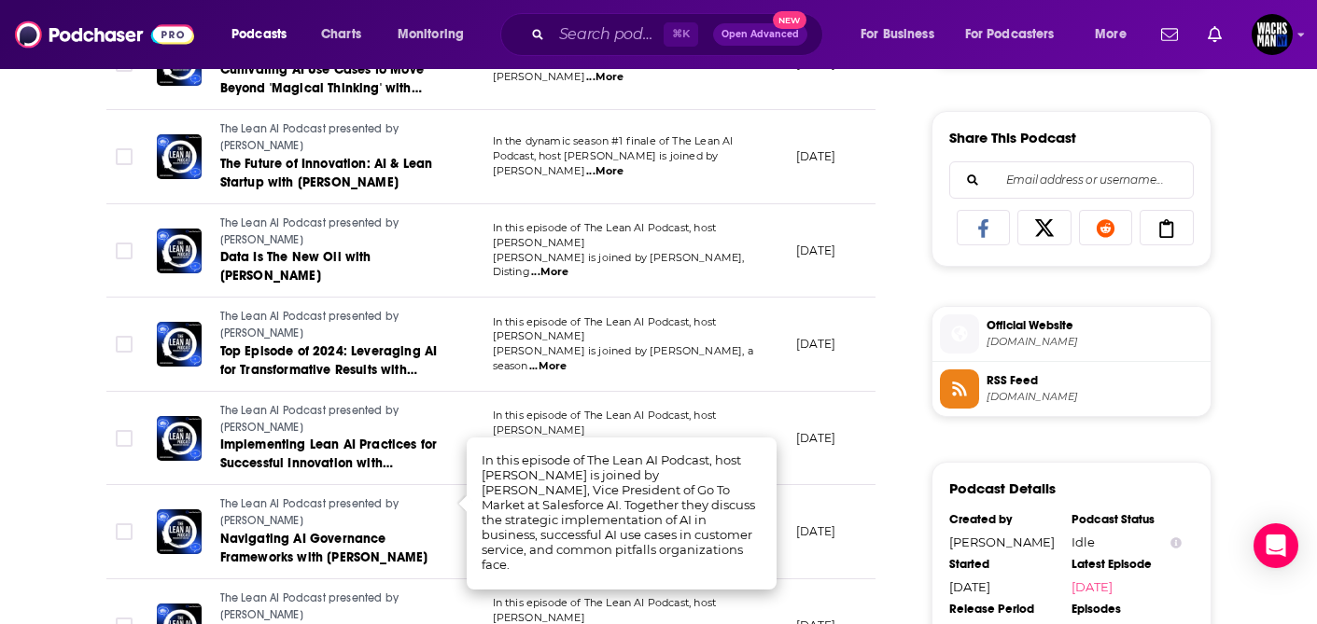
scroll to position [0, 0]
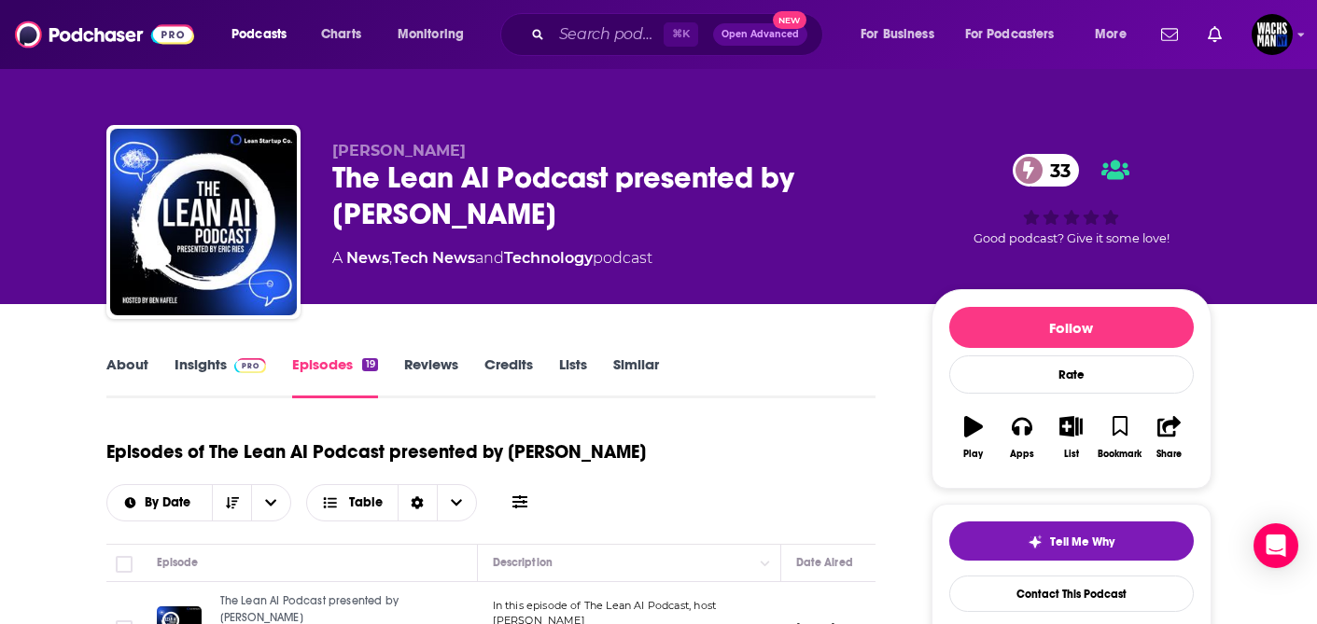
click at [137, 372] on link "About" at bounding box center [127, 377] width 42 height 43
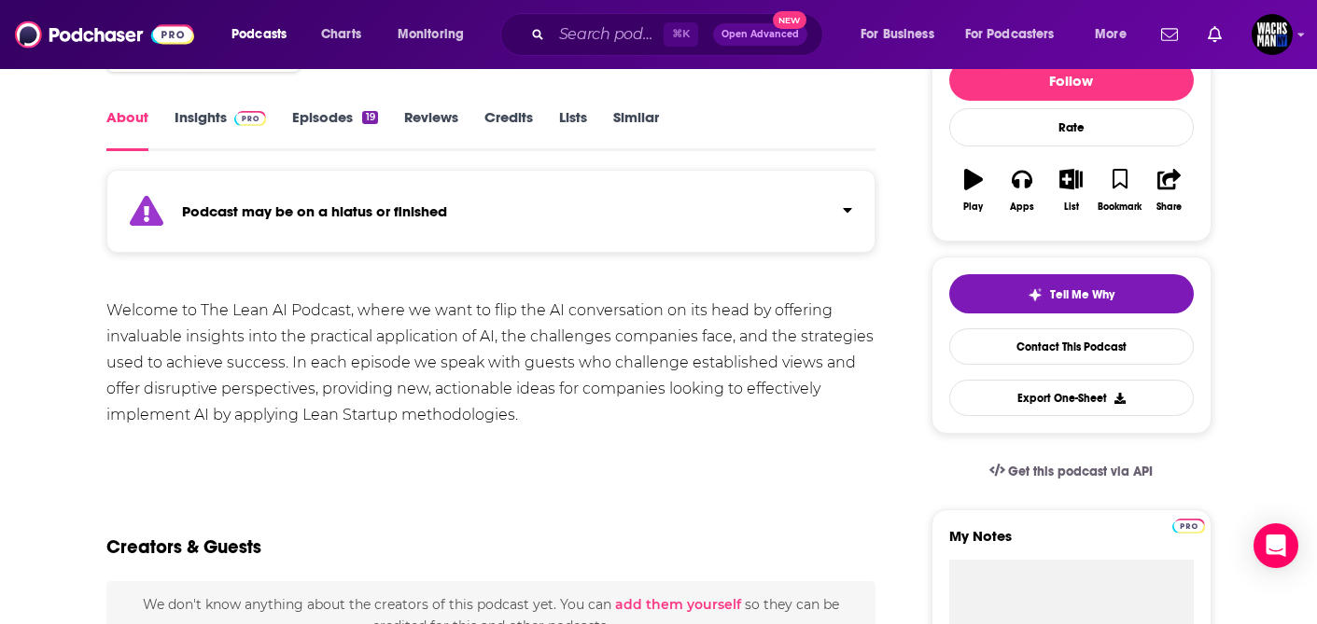
scroll to position [252, 0]
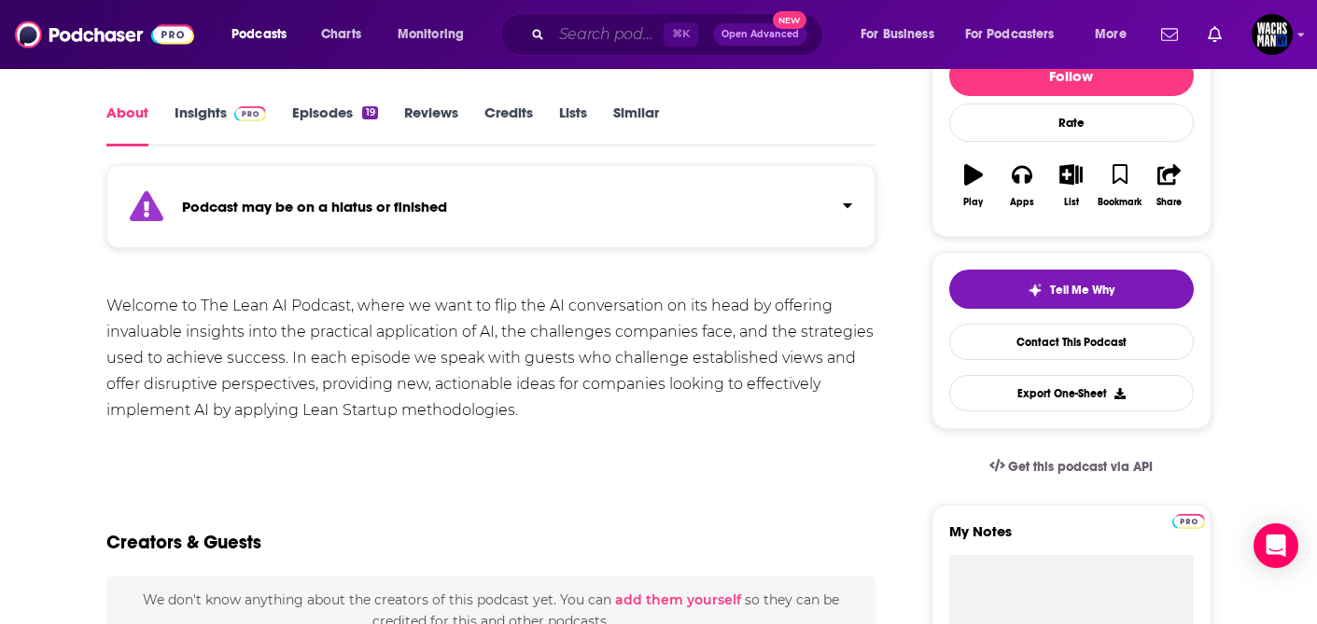
click at [587, 29] on input "Search podcasts, credits, & more..." at bounding box center [608, 35] width 112 height 30
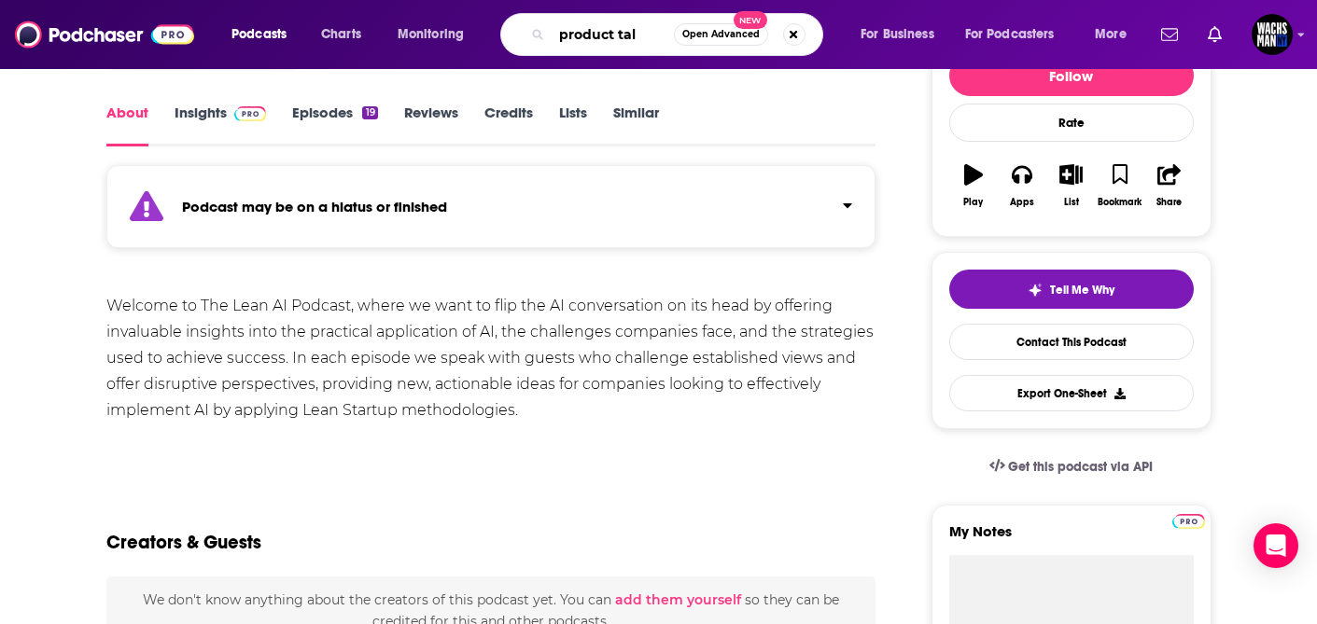
type input "product talk"
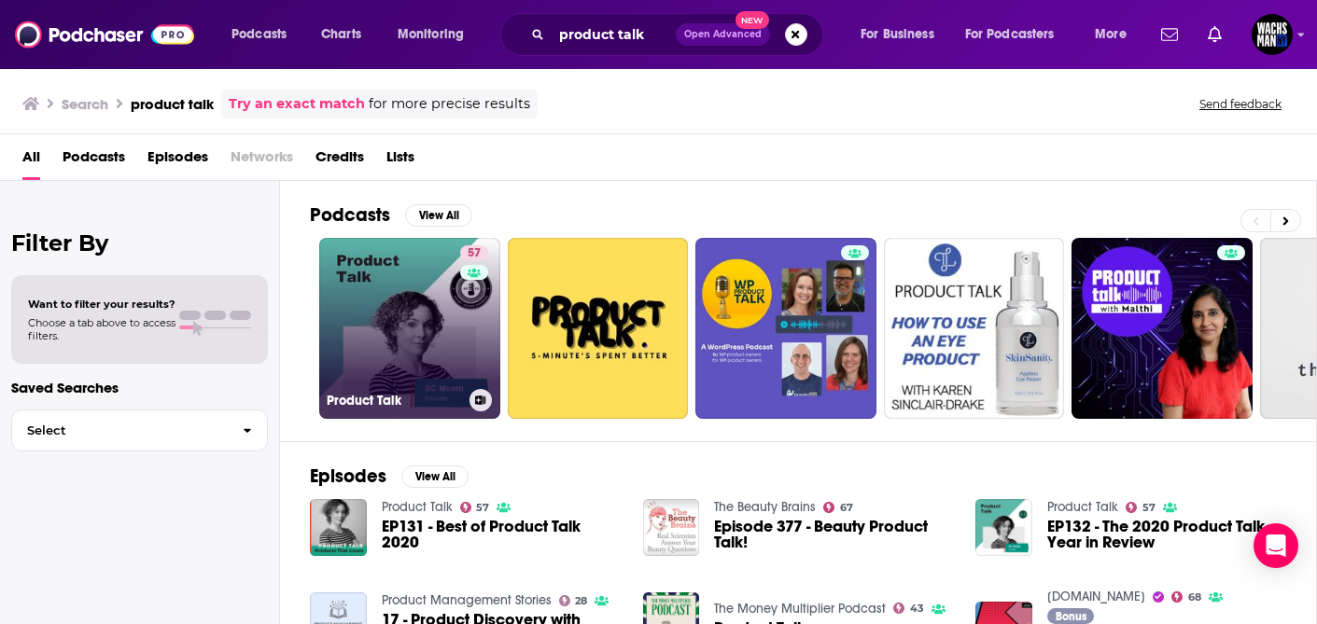
click at [394, 329] on link "57 Product Talk" at bounding box center [409, 328] width 181 height 181
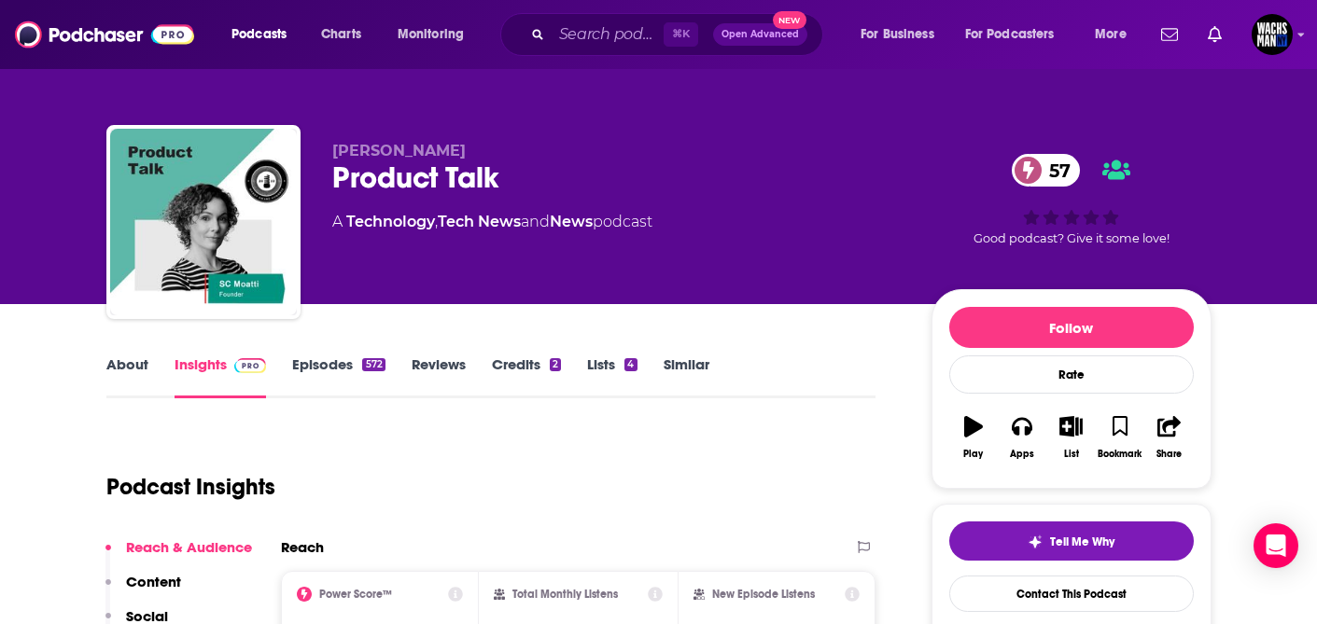
click at [115, 360] on link "About" at bounding box center [127, 377] width 42 height 43
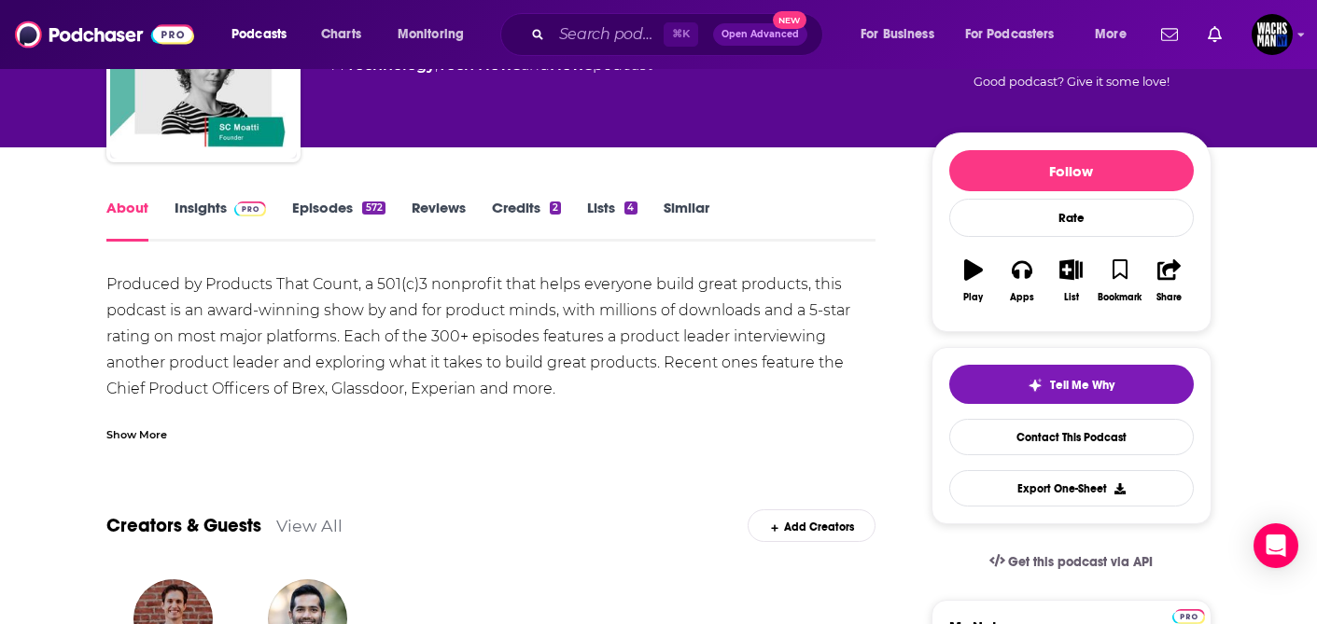
scroll to position [159, 0]
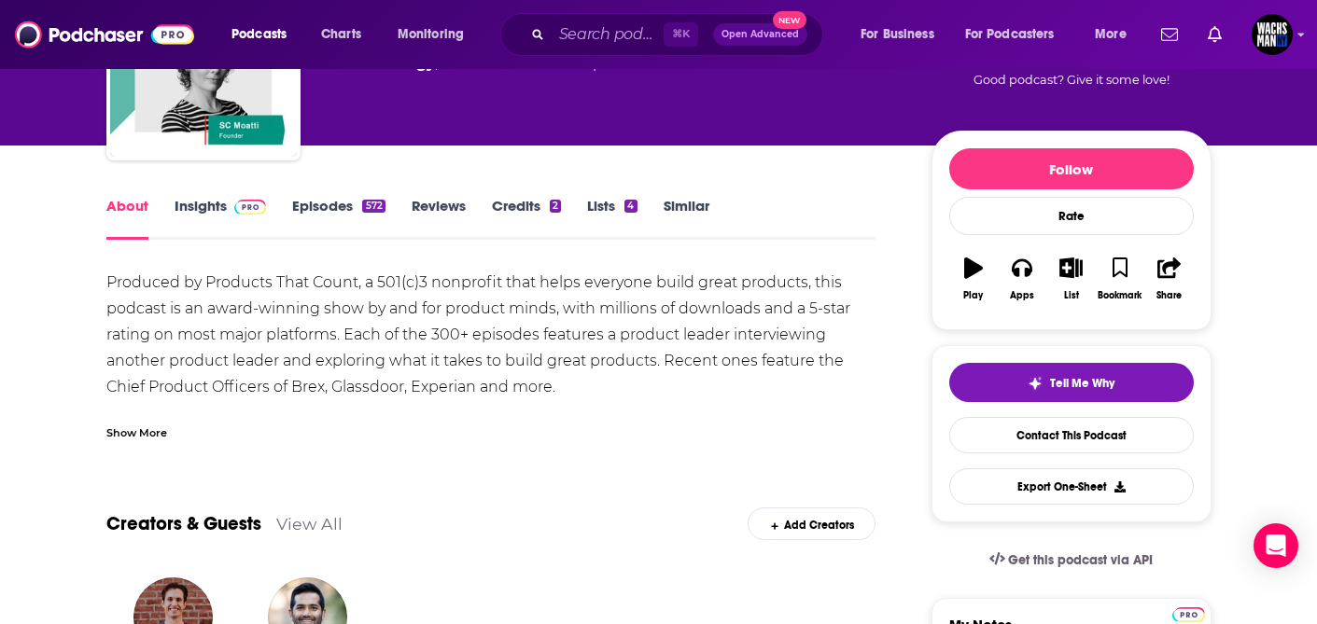
click at [153, 434] on div "Show More" at bounding box center [136, 432] width 61 height 18
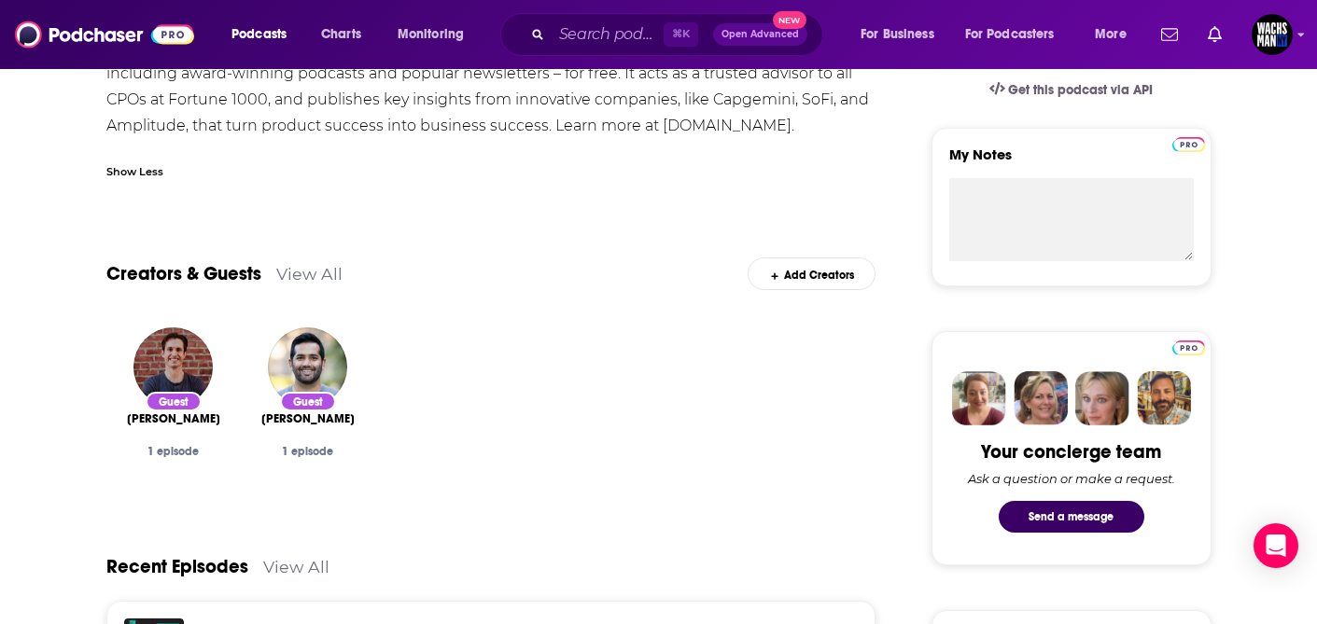
scroll to position [0, 0]
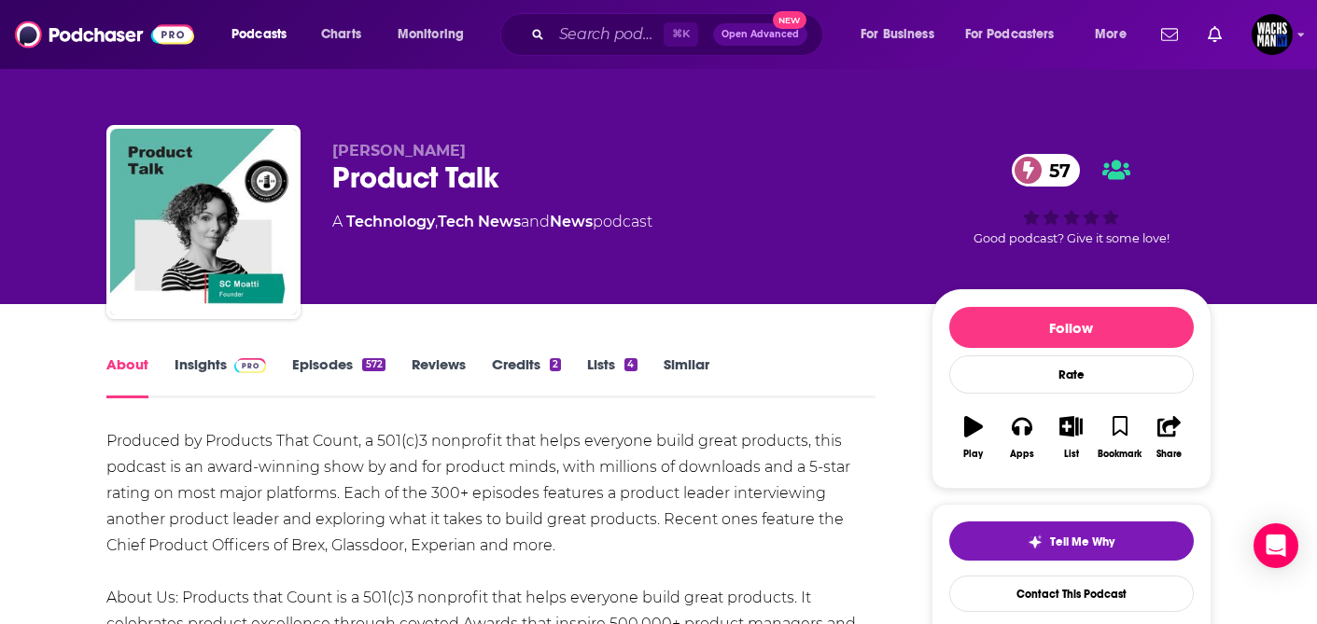
click at [204, 367] on link "Insights" at bounding box center [221, 377] width 92 height 43
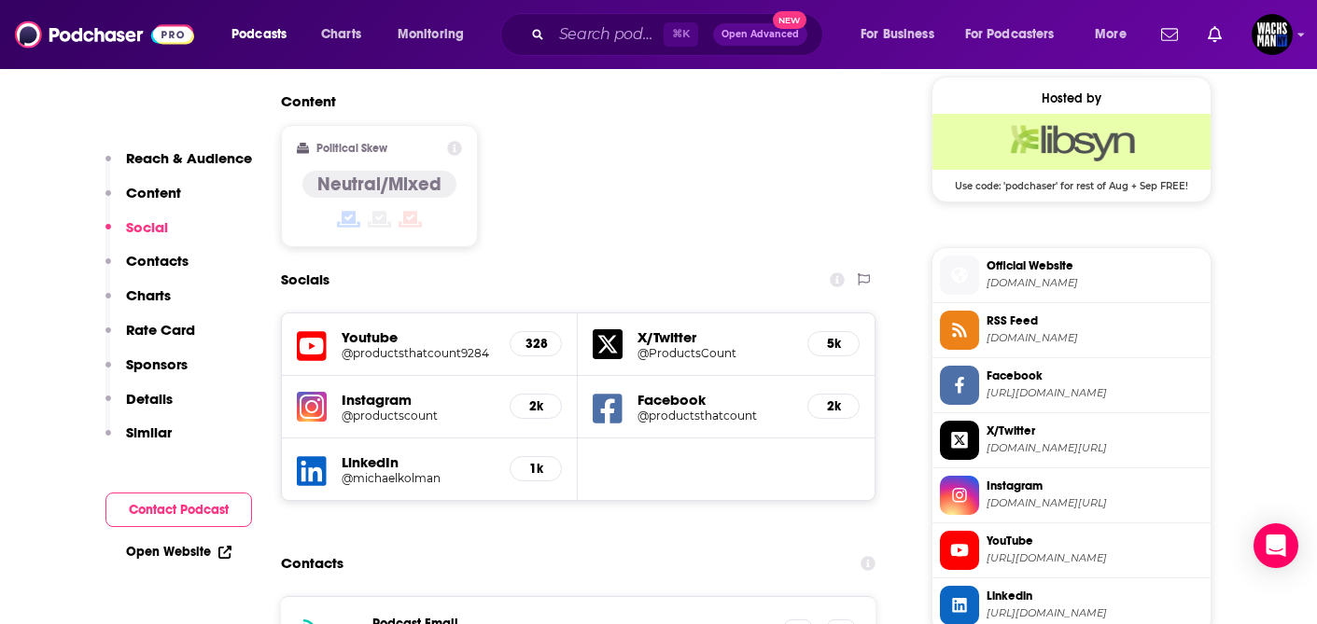
scroll to position [1626, 0]
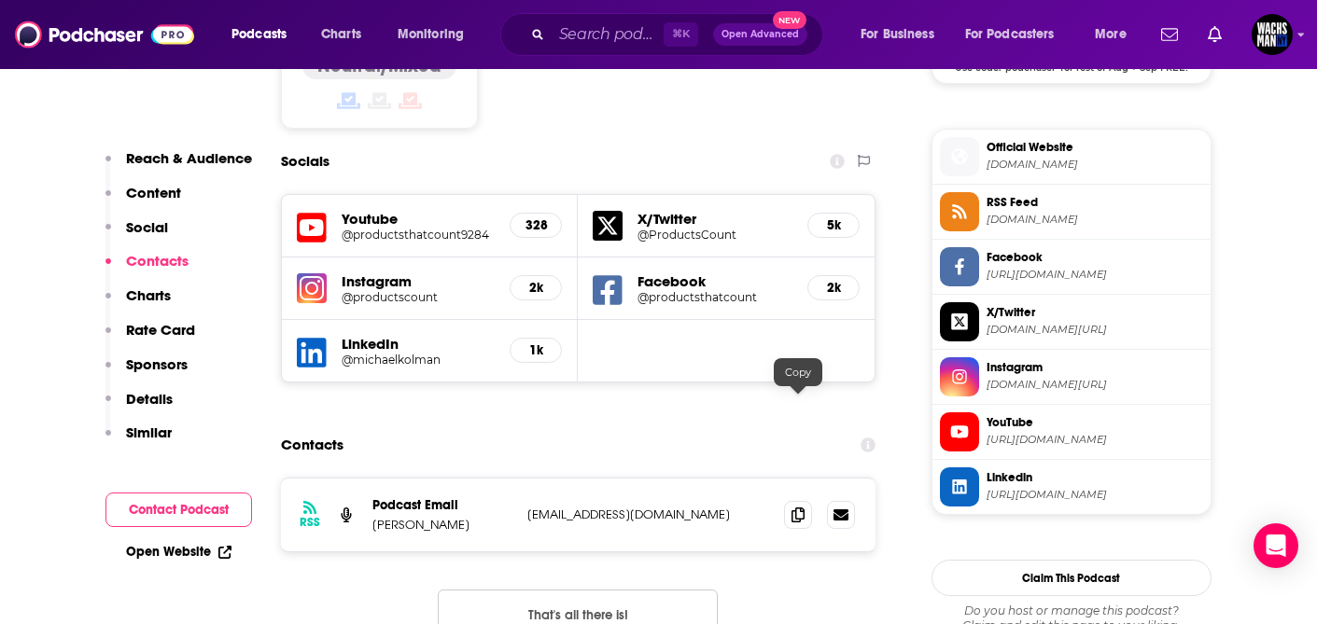
drag, startPoint x: 800, startPoint y: 407, endPoint x: 1067, endPoint y: 434, distance: 268.3
click at [800, 508] on icon at bounding box center [797, 515] width 13 height 15
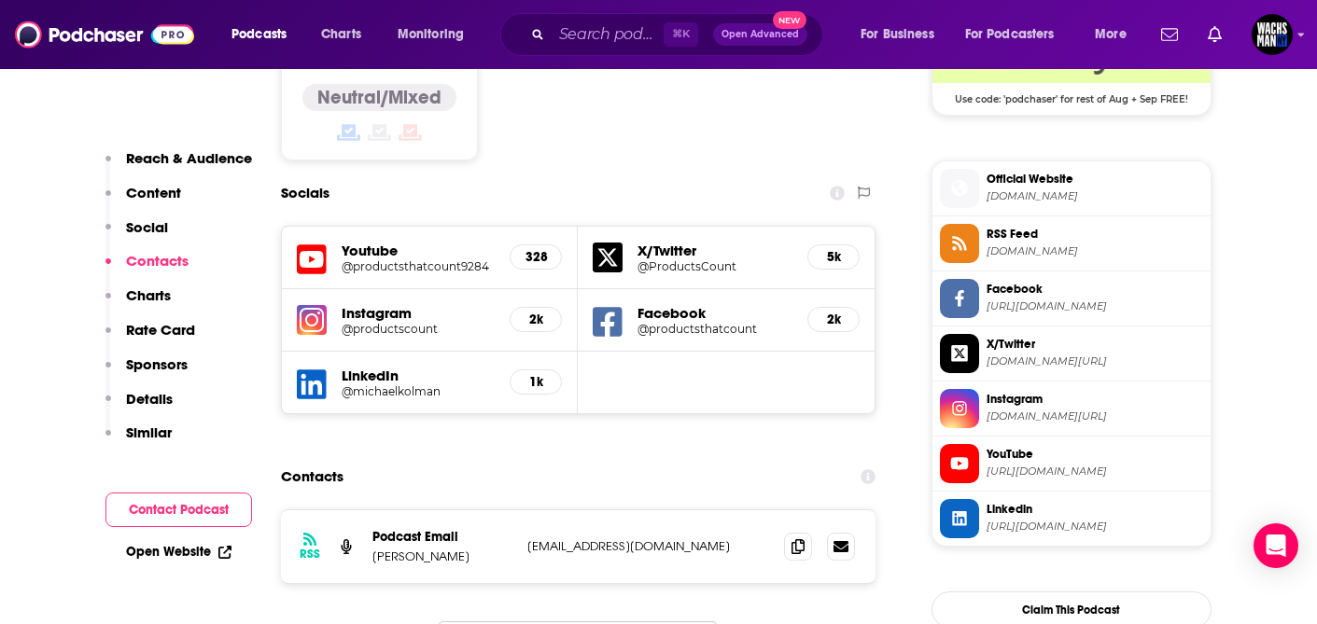
scroll to position [1614, 0]
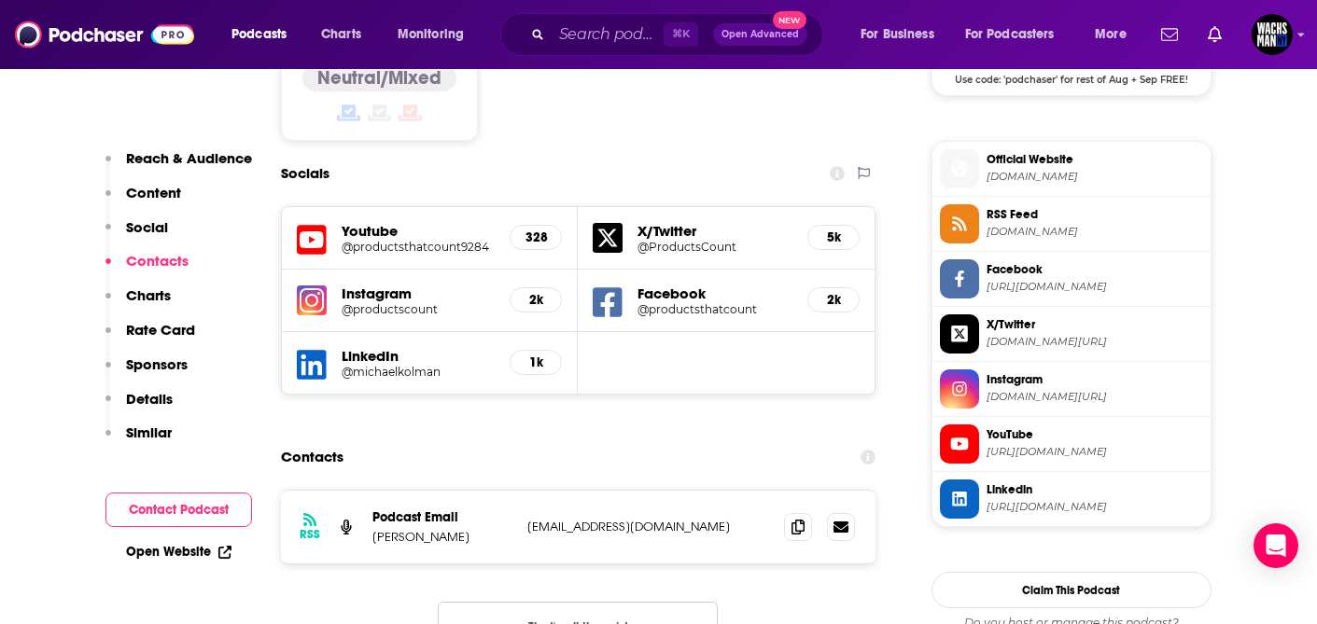
click at [1031, 168] on span "Official Website" at bounding box center [1095, 159] width 217 height 17
